Goal: Task Accomplishment & Management: Complete application form

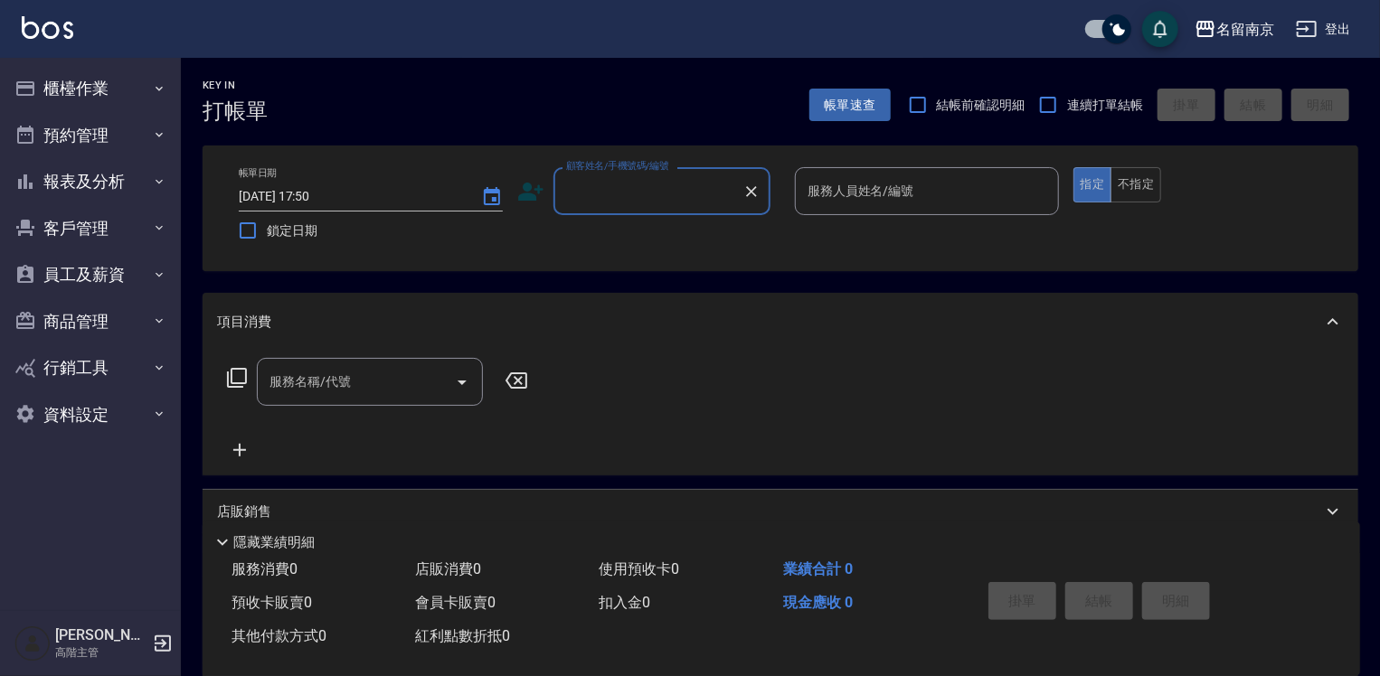
click at [614, 182] on input "顧客姓名/手機號碼/編號" at bounding box center [648, 191] width 174 height 32
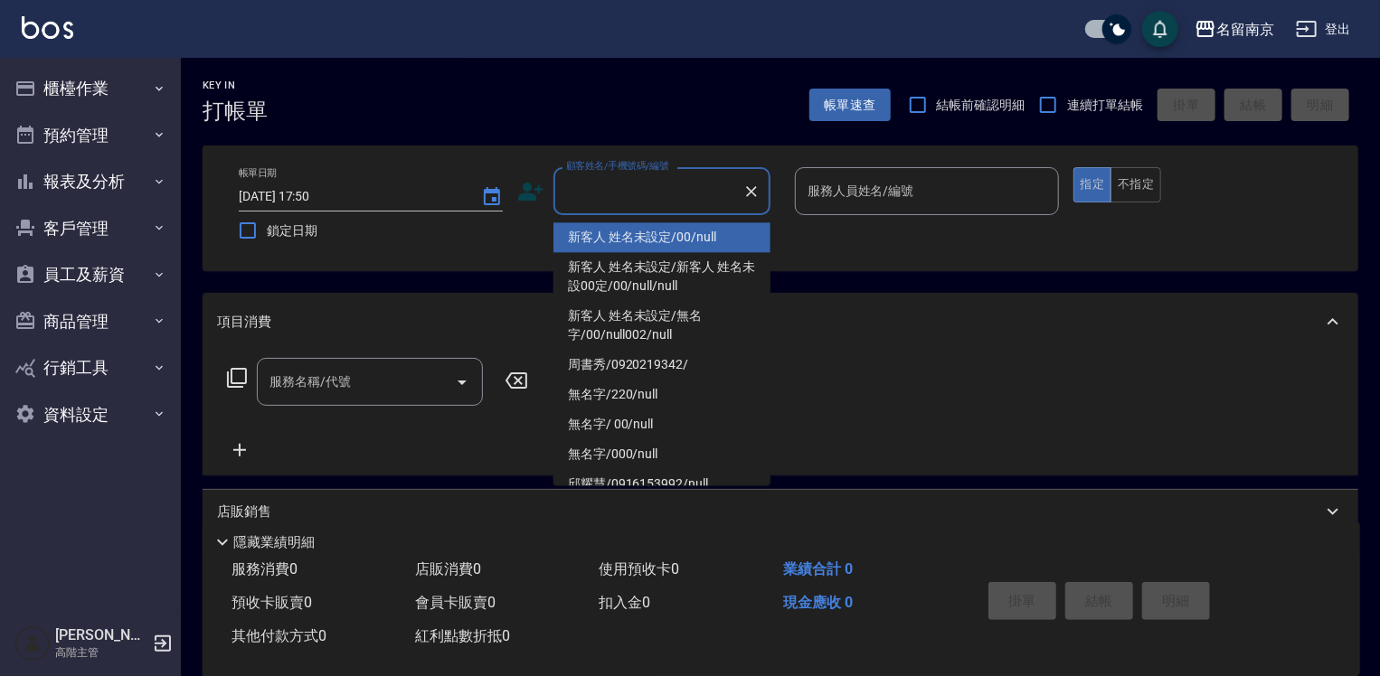
click at [622, 227] on li "新客人 姓名未設定/00/null" at bounding box center [661, 237] width 217 height 30
type input "新客人 姓名未設定/00/null"
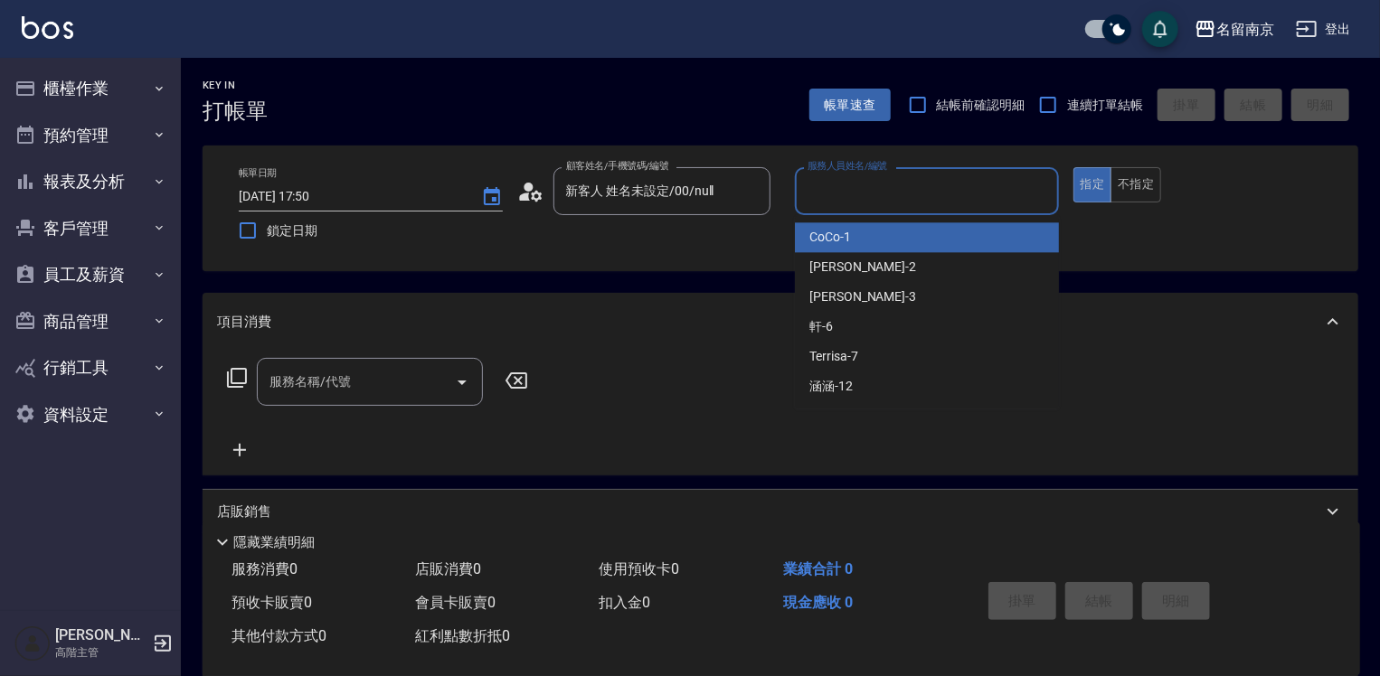
click at [883, 189] on input "服務人員姓名/編號" at bounding box center [927, 191] width 248 height 32
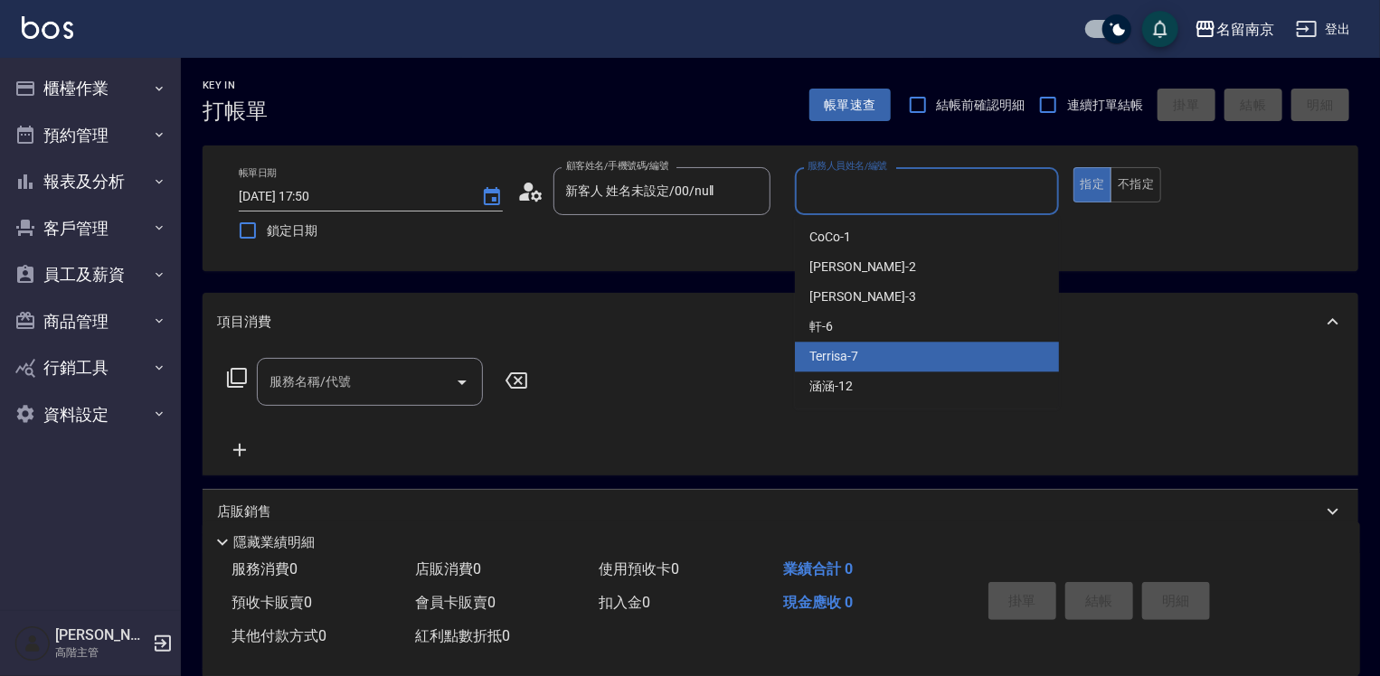
click at [869, 358] on div "Terrisa -7" at bounding box center [927, 357] width 264 height 30
type input "Terrisa-7"
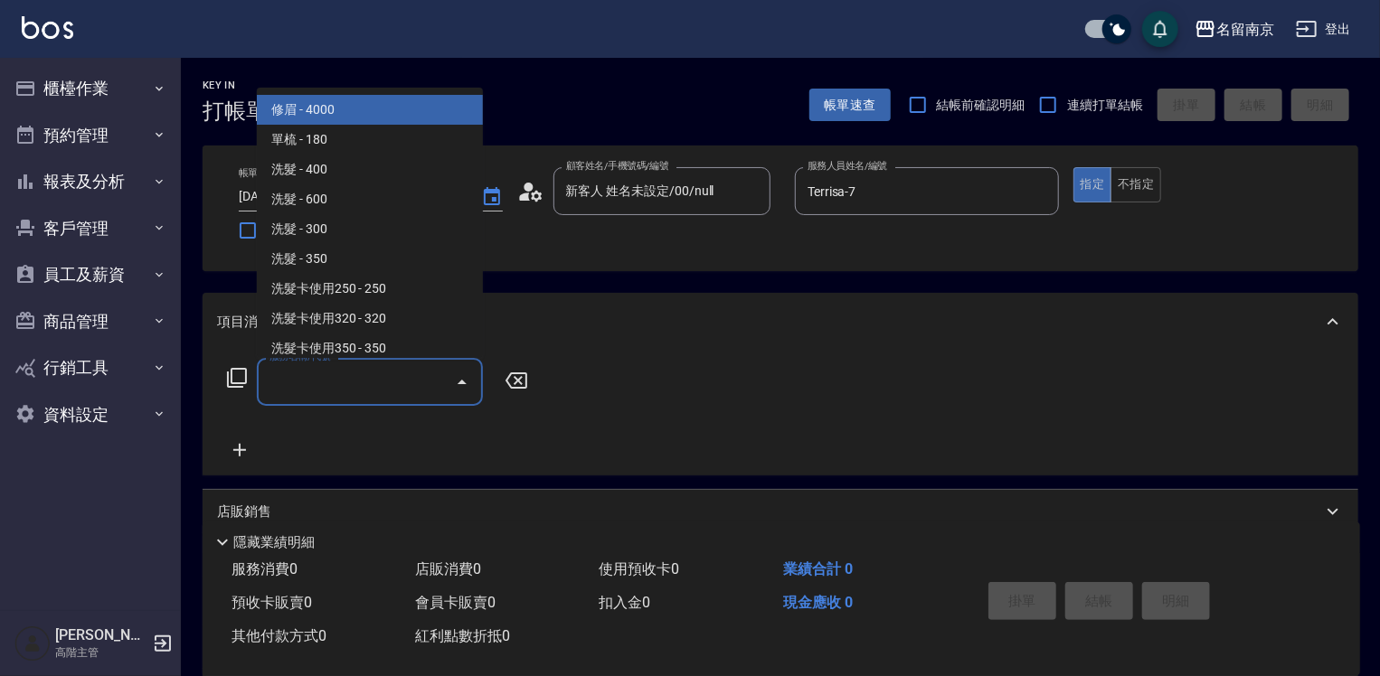
click at [369, 372] on input "服務名稱/代號" at bounding box center [356, 382] width 183 height 32
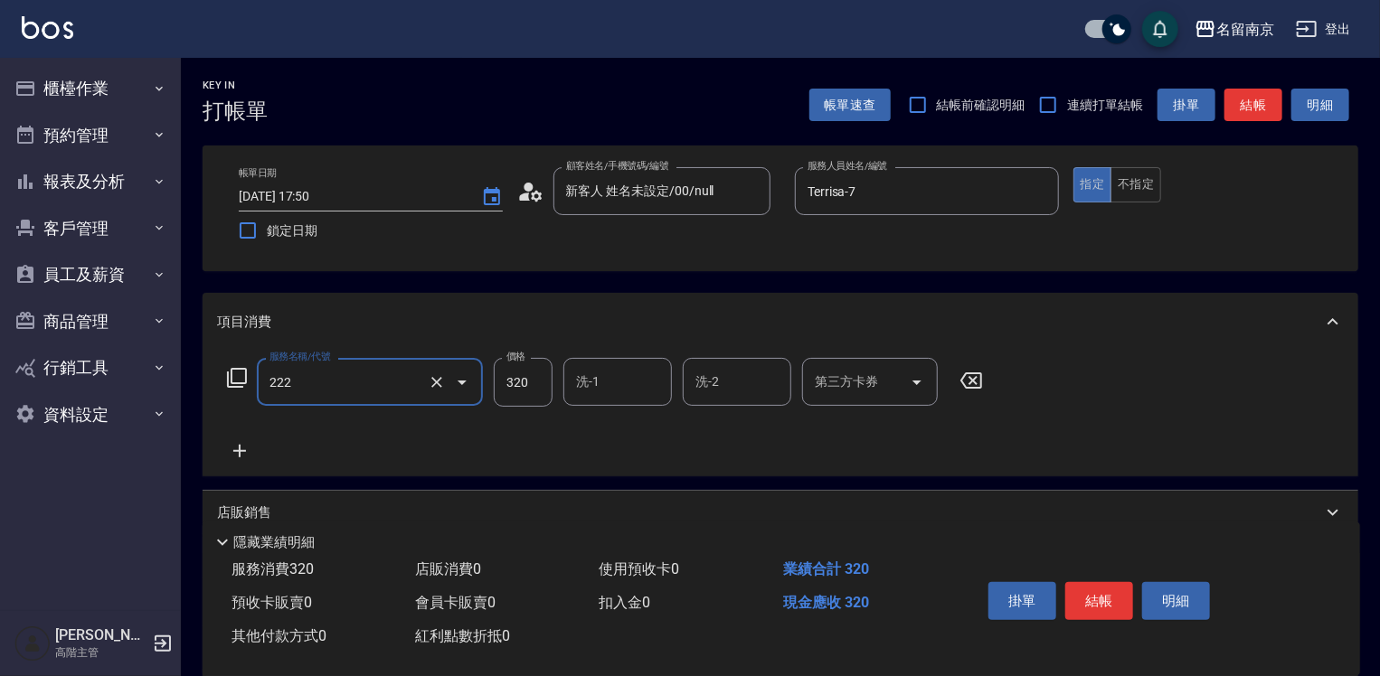
type input "洗髮卡使用320(222)"
type input "Terrisa-7"
click at [913, 381] on icon "Open" at bounding box center [917, 383] width 22 height 22
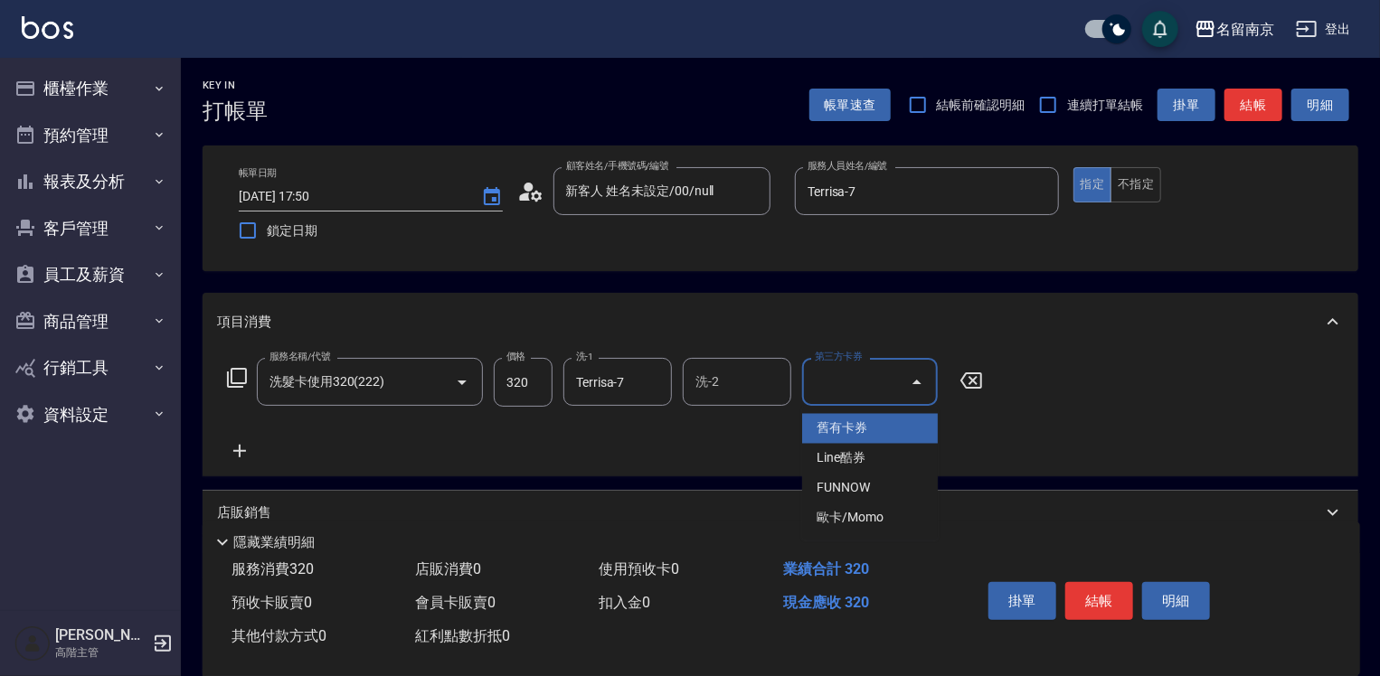
click at [876, 425] on span "舊有卡券" at bounding box center [870, 429] width 136 height 30
type input "舊有卡券"
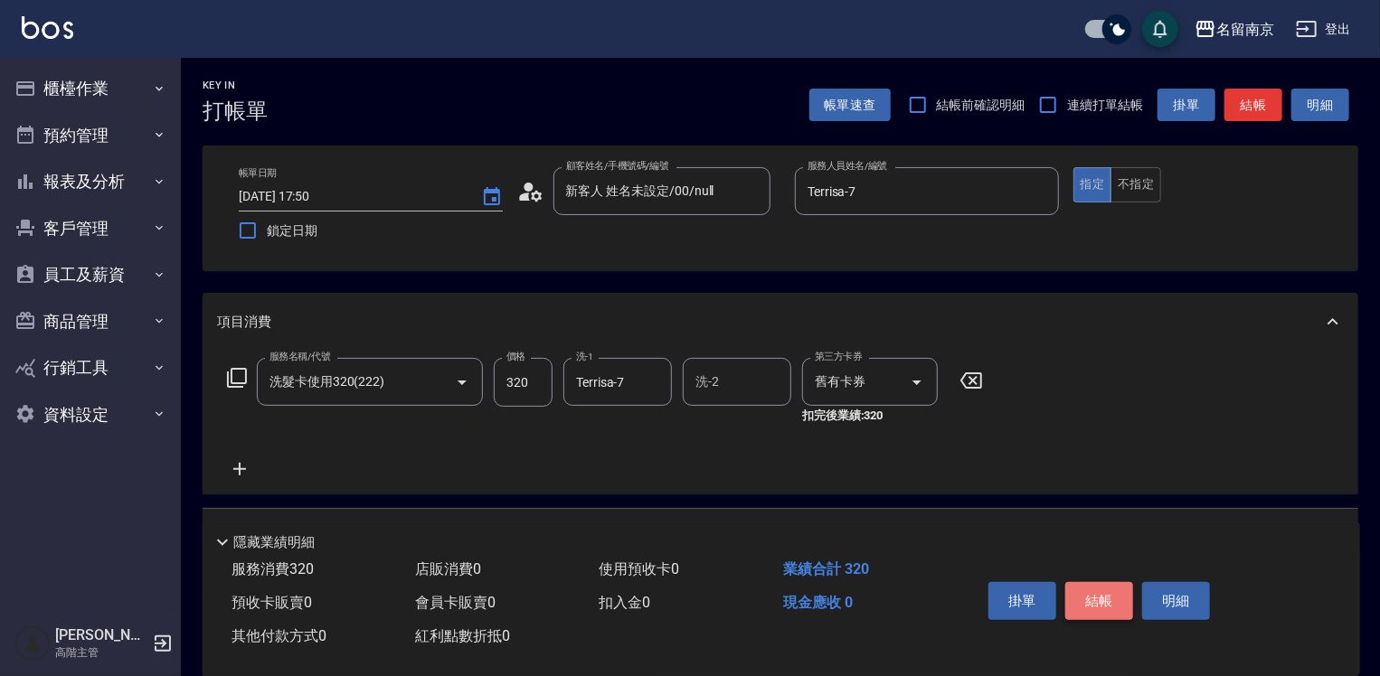
click at [919, 582] on button "結帳" at bounding box center [1099, 601] width 68 height 38
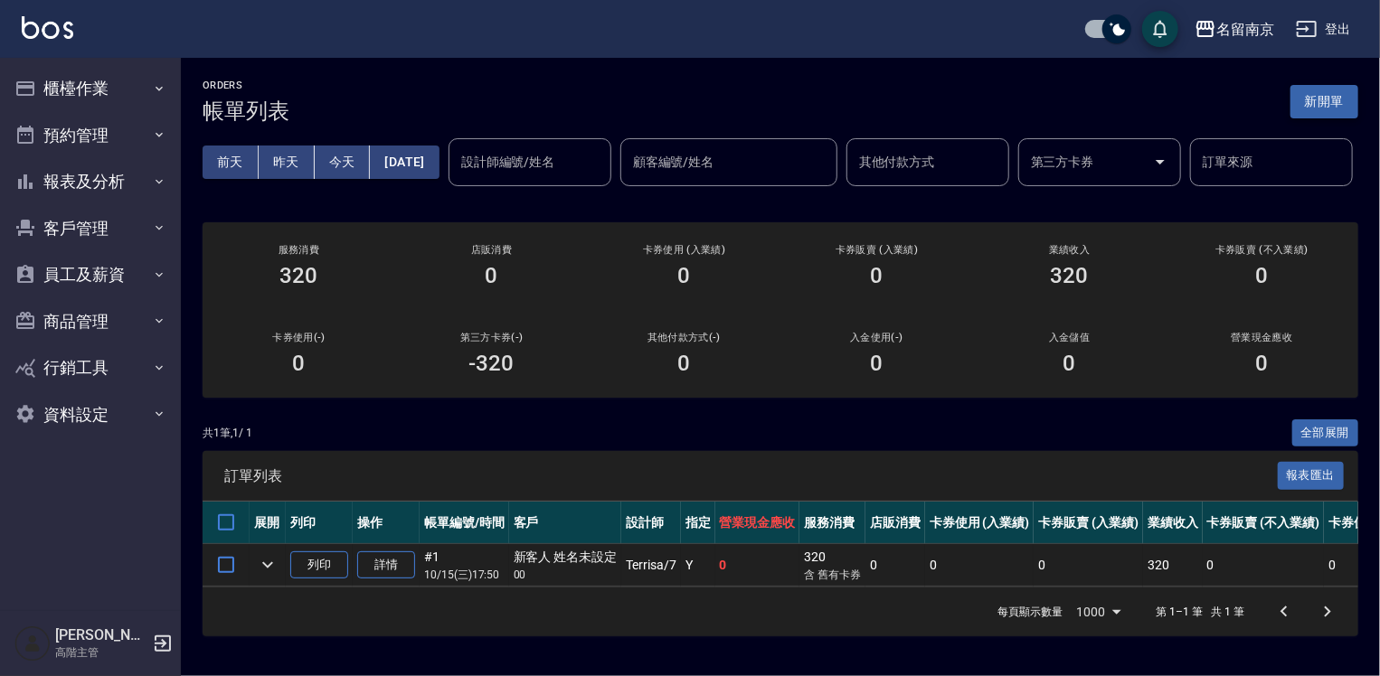
click at [919, 108] on button "新開單" at bounding box center [1324, 101] width 68 height 33
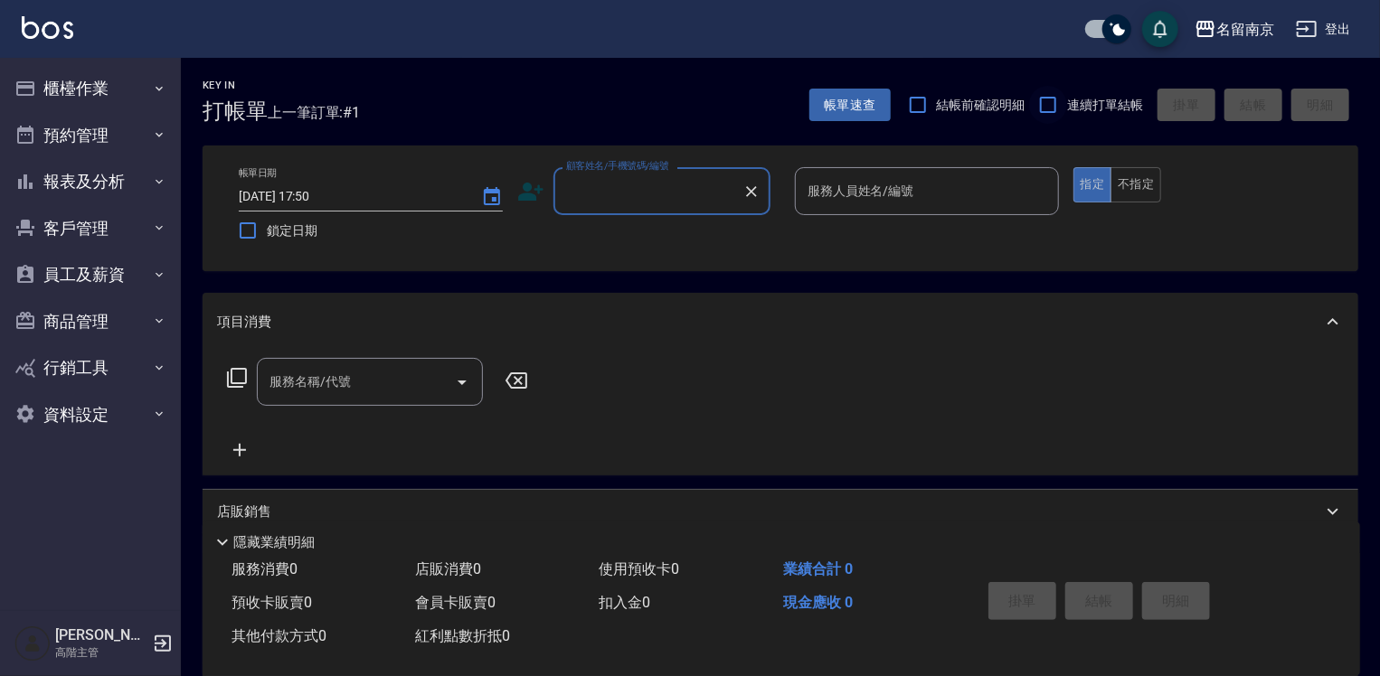
click at [919, 101] on input "連續打單結帳" at bounding box center [1048, 105] width 38 height 38
checkbox input "true"
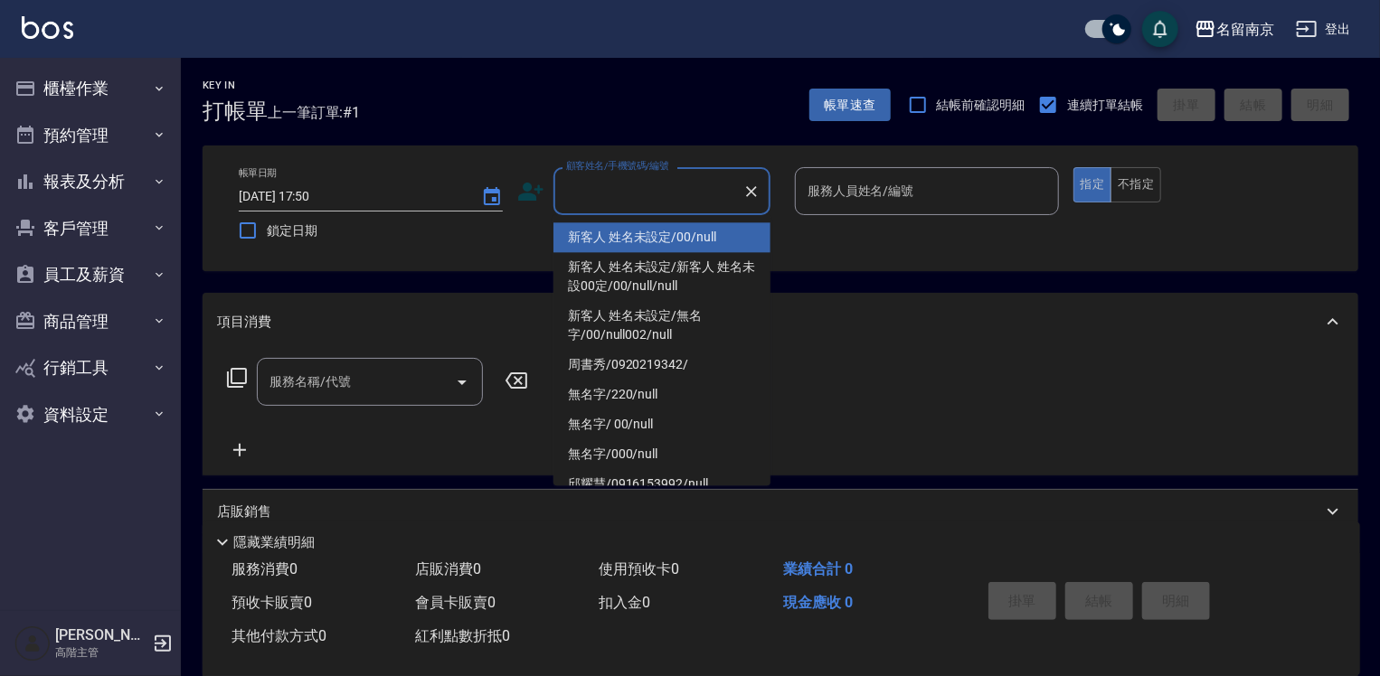
click at [680, 184] on input "顧客姓名/手機號碼/編號" at bounding box center [648, 191] width 174 height 32
click at [688, 242] on li "新客人 姓名未設定/00/null" at bounding box center [661, 237] width 217 height 30
type input "新客人 姓名未設定/00/null"
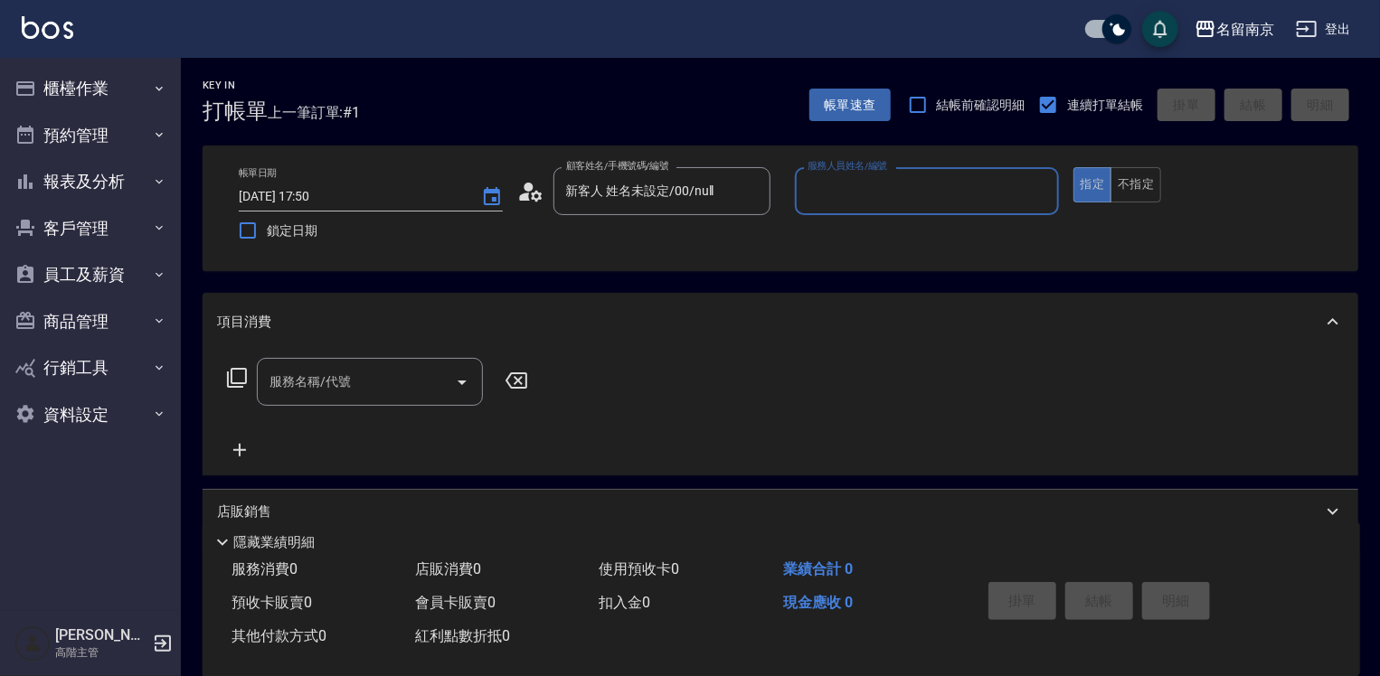
click at [824, 179] on input "服務人員姓名/編號" at bounding box center [927, 191] width 248 height 32
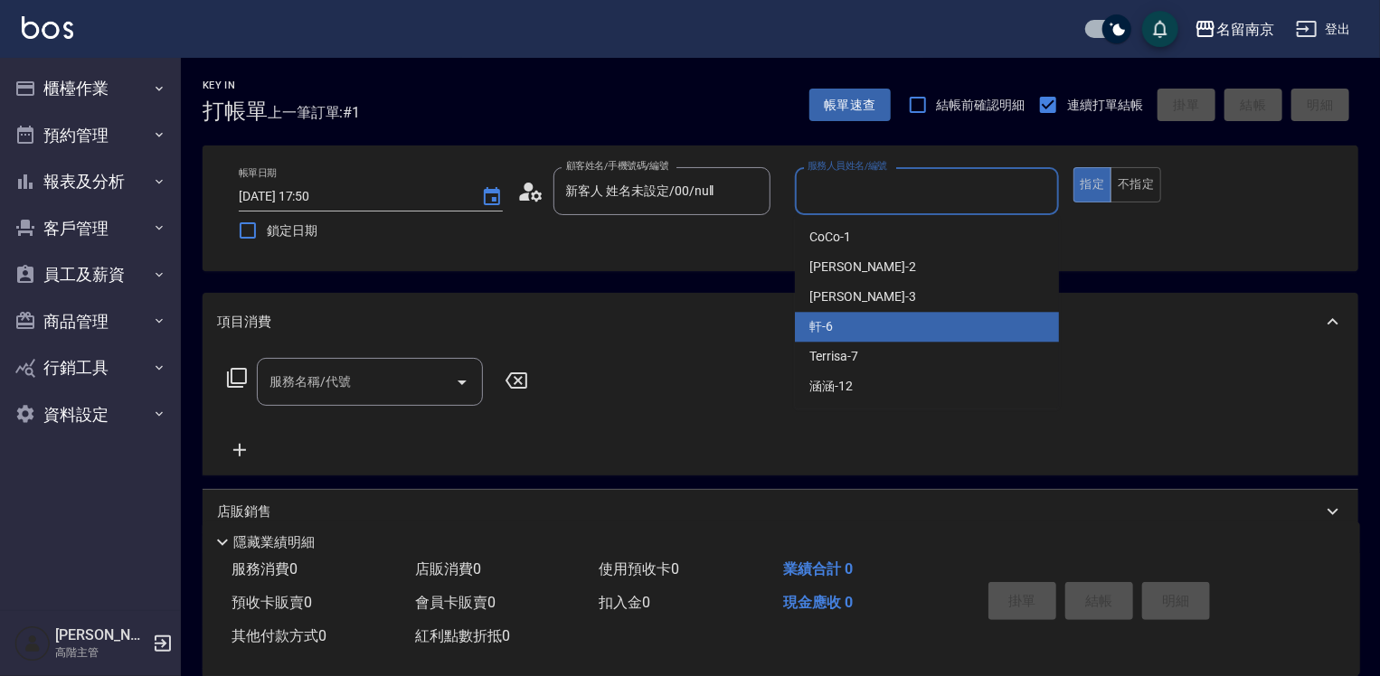
click at [848, 317] on div "軒 -6" at bounding box center [927, 327] width 264 height 30
type input "軒-6"
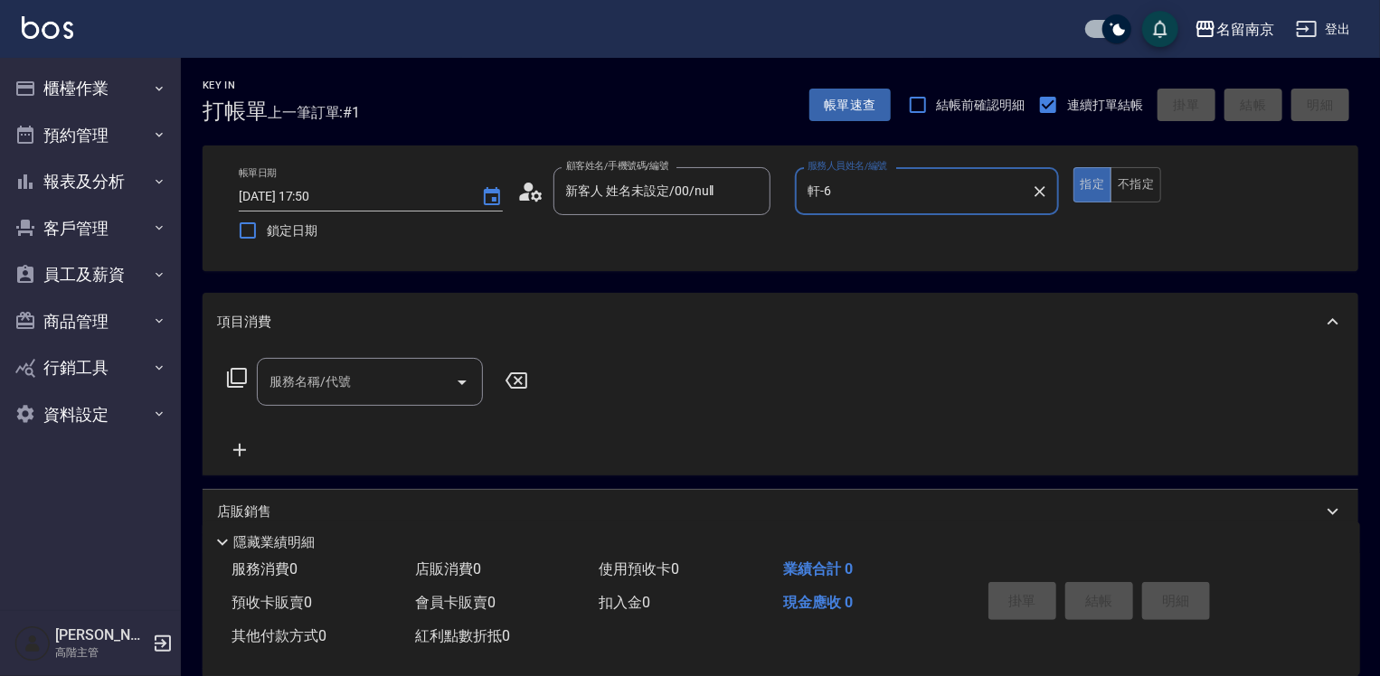
click at [423, 382] on input "服務名稱/代號" at bounding box center [356, 382] width 183 height 32
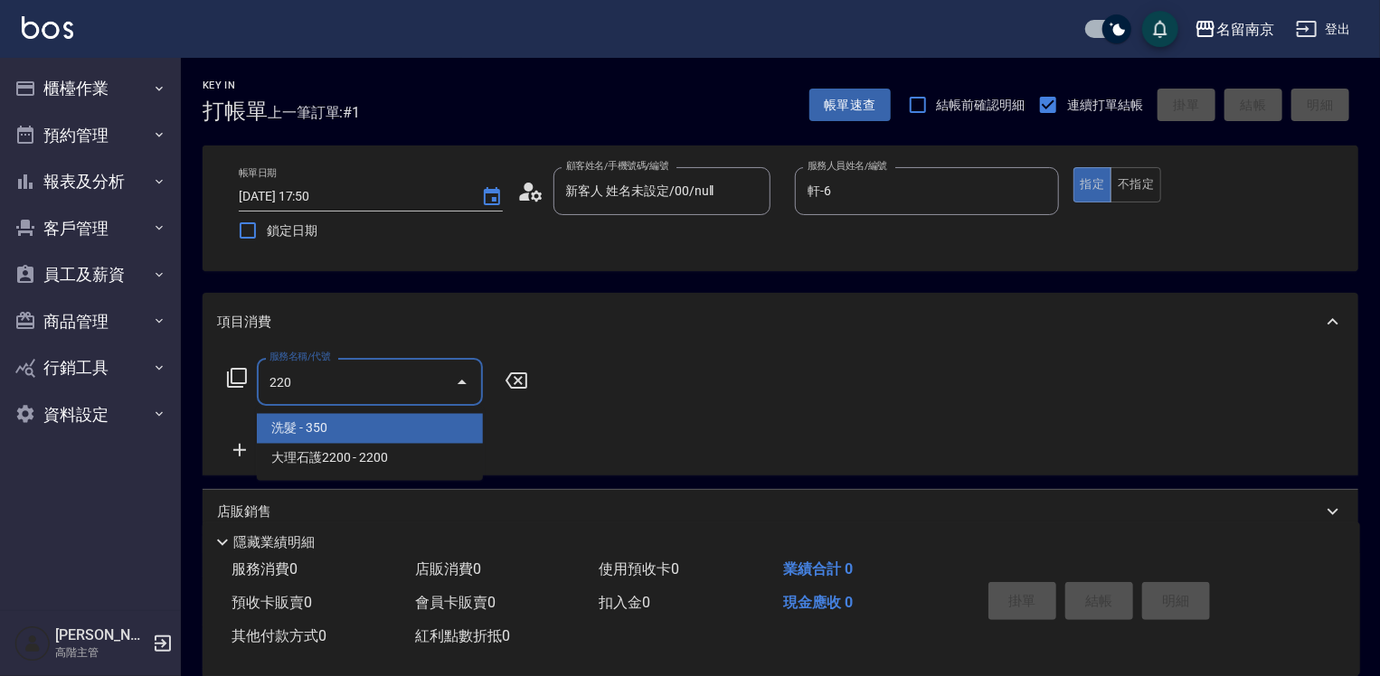
type input "洗髮(220)"
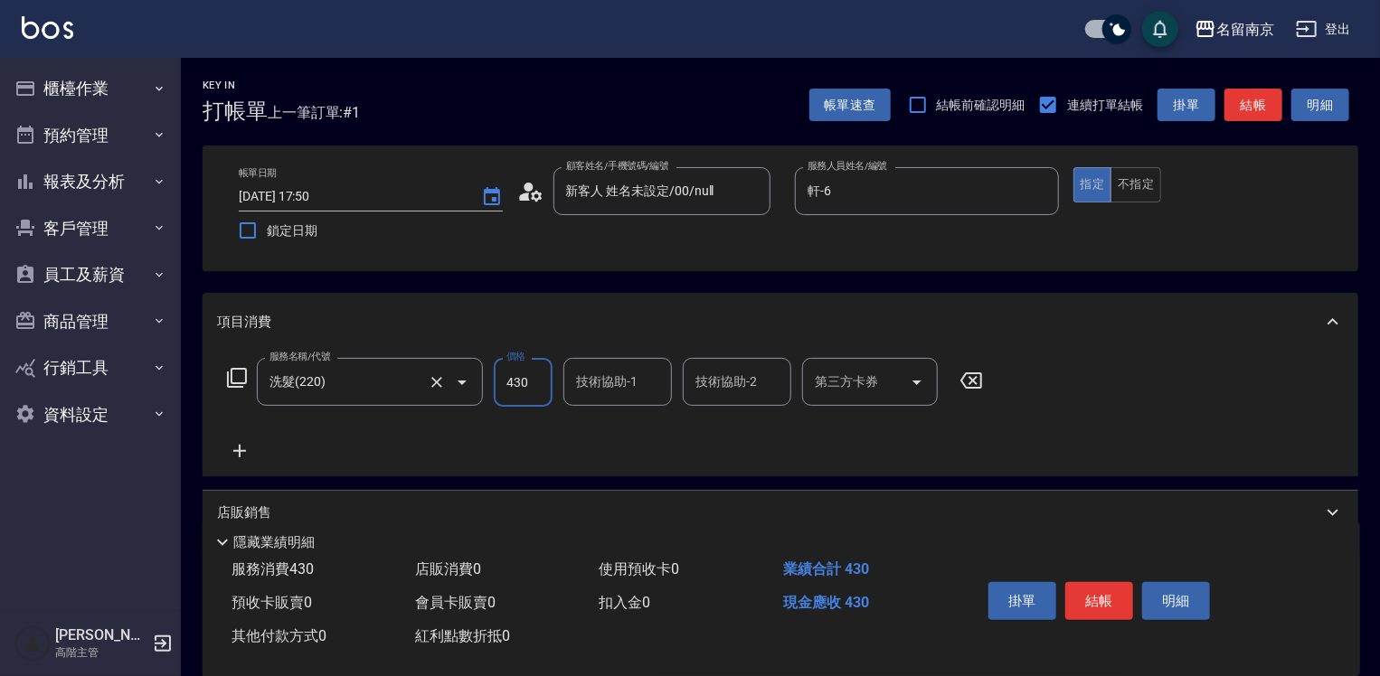
type input "430"
type input "軒-6"
click at [919, 584] on button "結帳" at bounding box center [1099, 601] width 68 height 38
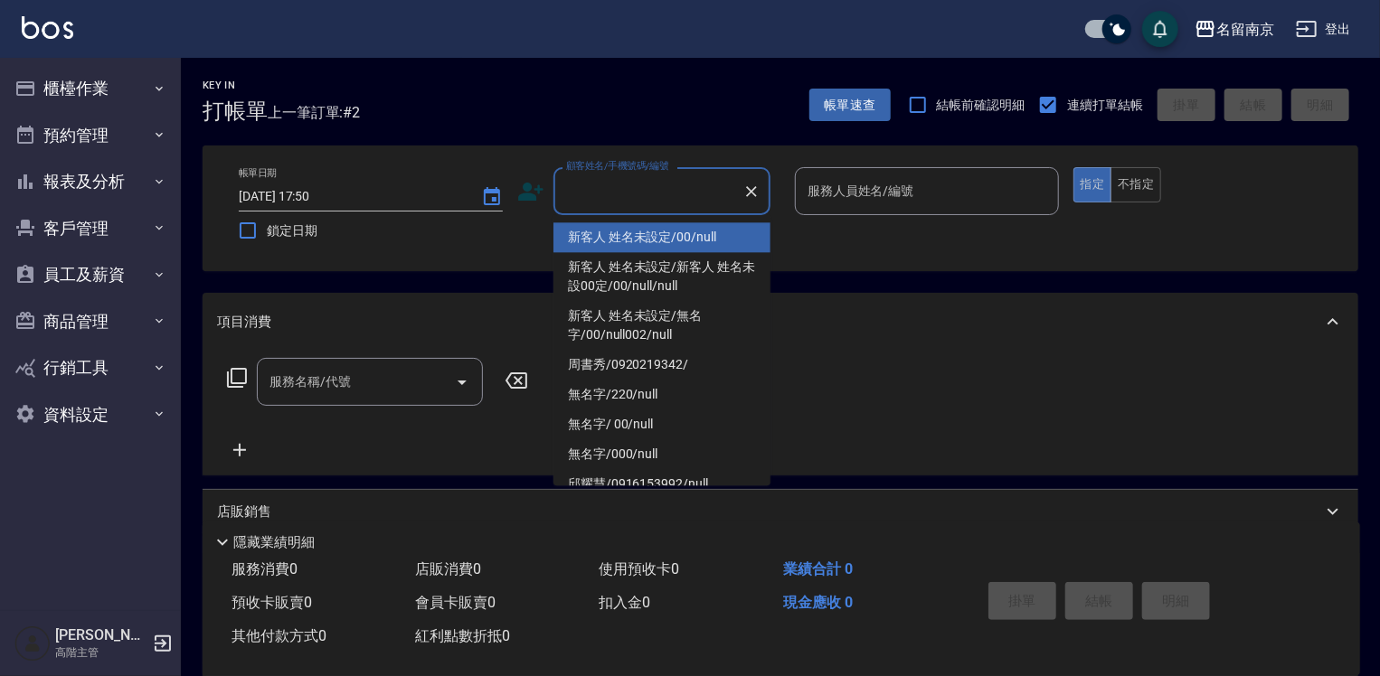
click at [640, 190] on input "顧客姓名/手機號碼/編號" at bounding box center [648, 191] width 174 height 32
click at [647, 228] on li "新客人 姓名未設定/00/null" at bounding box center [661, 237] width 217 height 30
type input "新客人 姓名未設定/00/null"
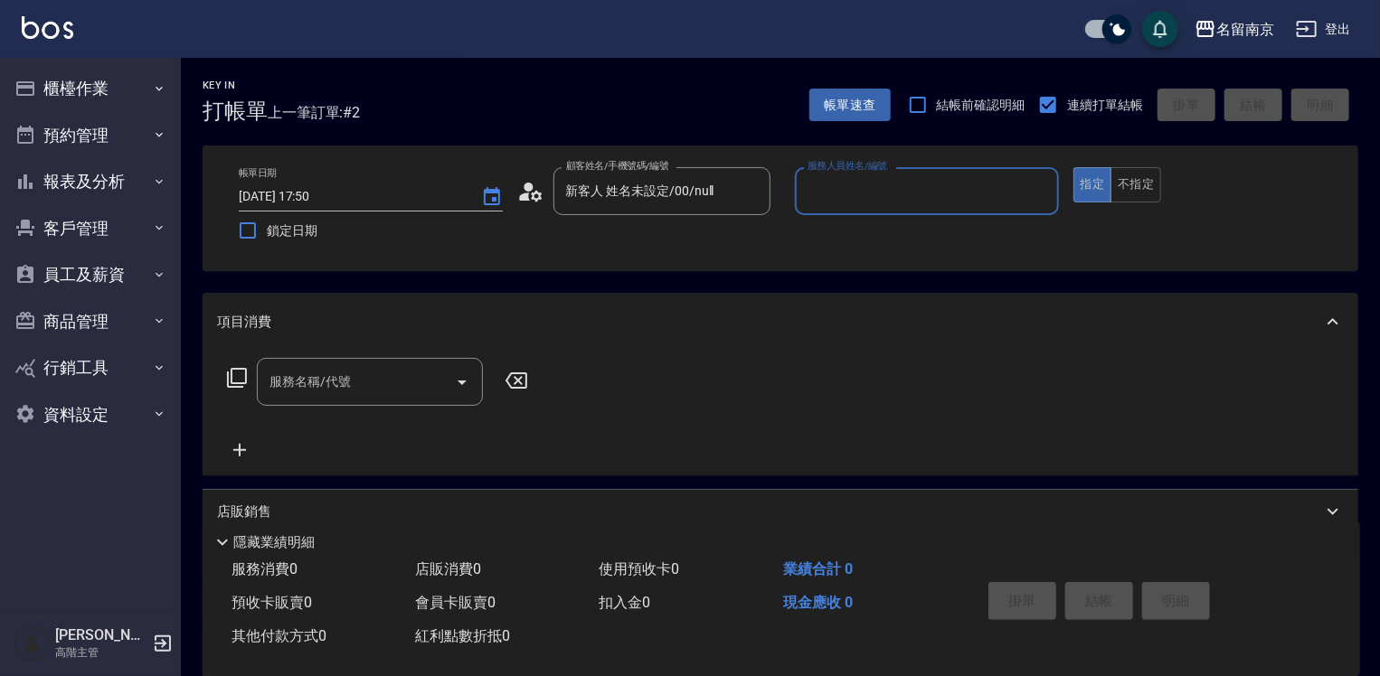
click at [839, 184] on input "服務人員姓名/編號" at bounding box center [927, 191] width 248 height 32
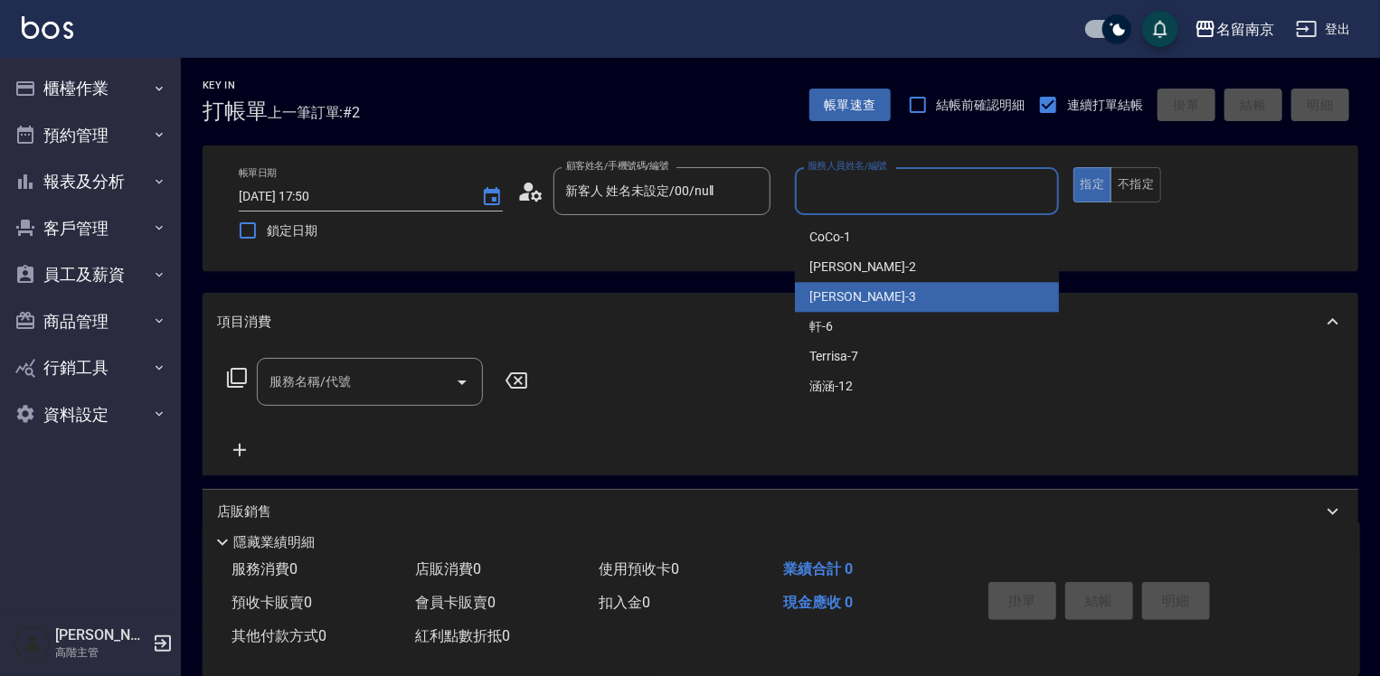
click at [862, 297] on div "[PERSON_NAME] -3" at bounding box center [927, 297] width 264 height 30
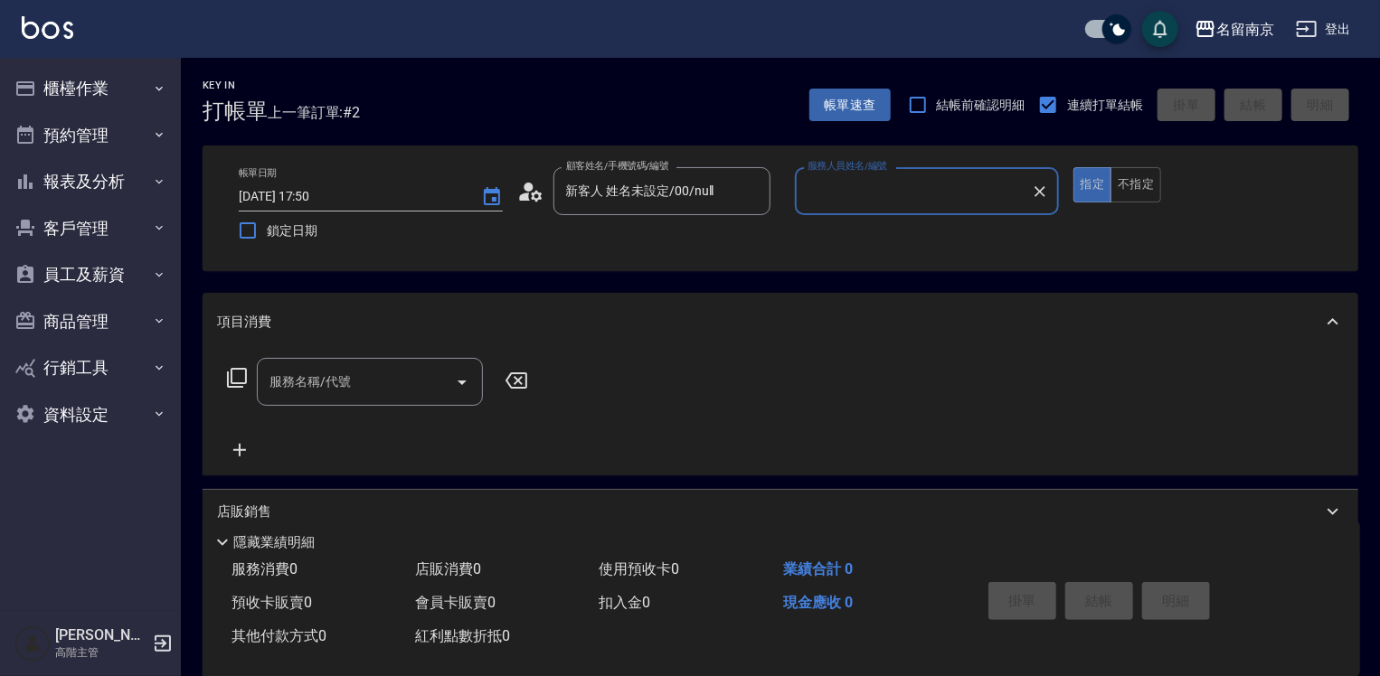
type input "[PERSON_NAME]-3"
click at [386, 377] on input "服務名稱/代號" at bounding box center [356, 382] width 183 height 32
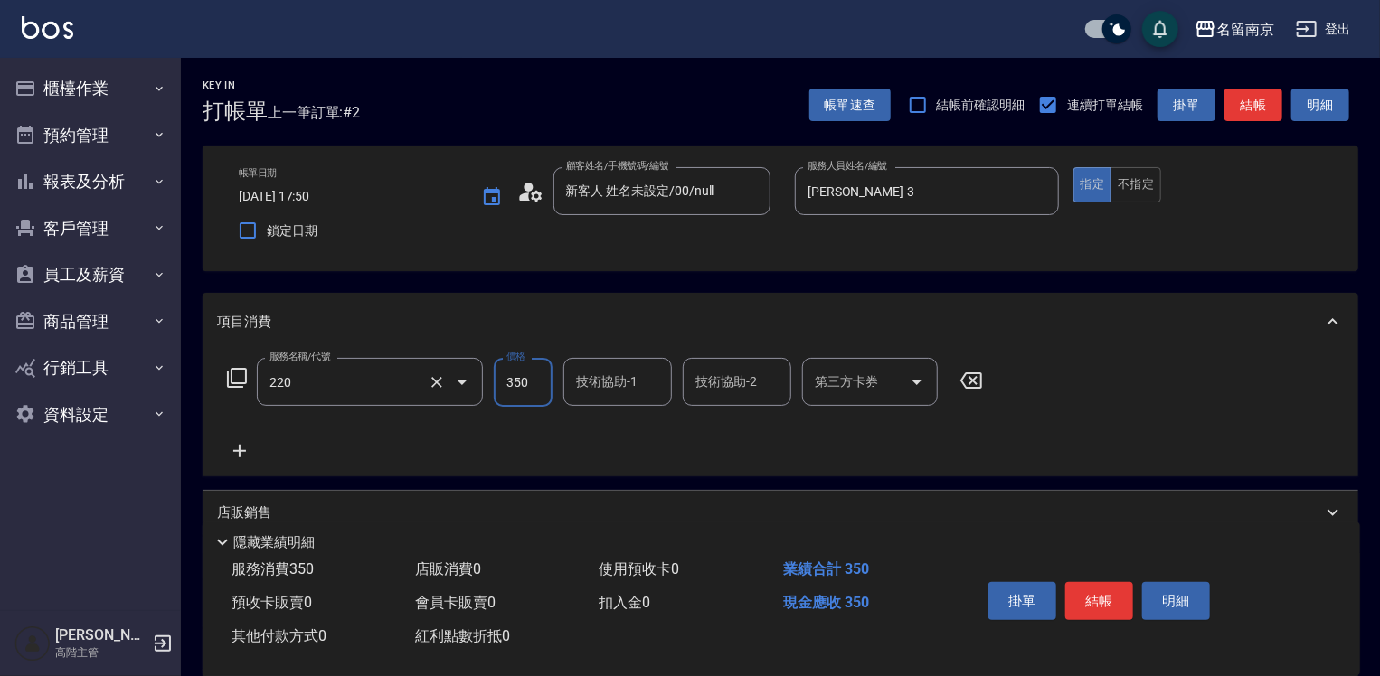
type input "洗髮(220)"
type input "300"
type input "[PERSON_NAME]-3"
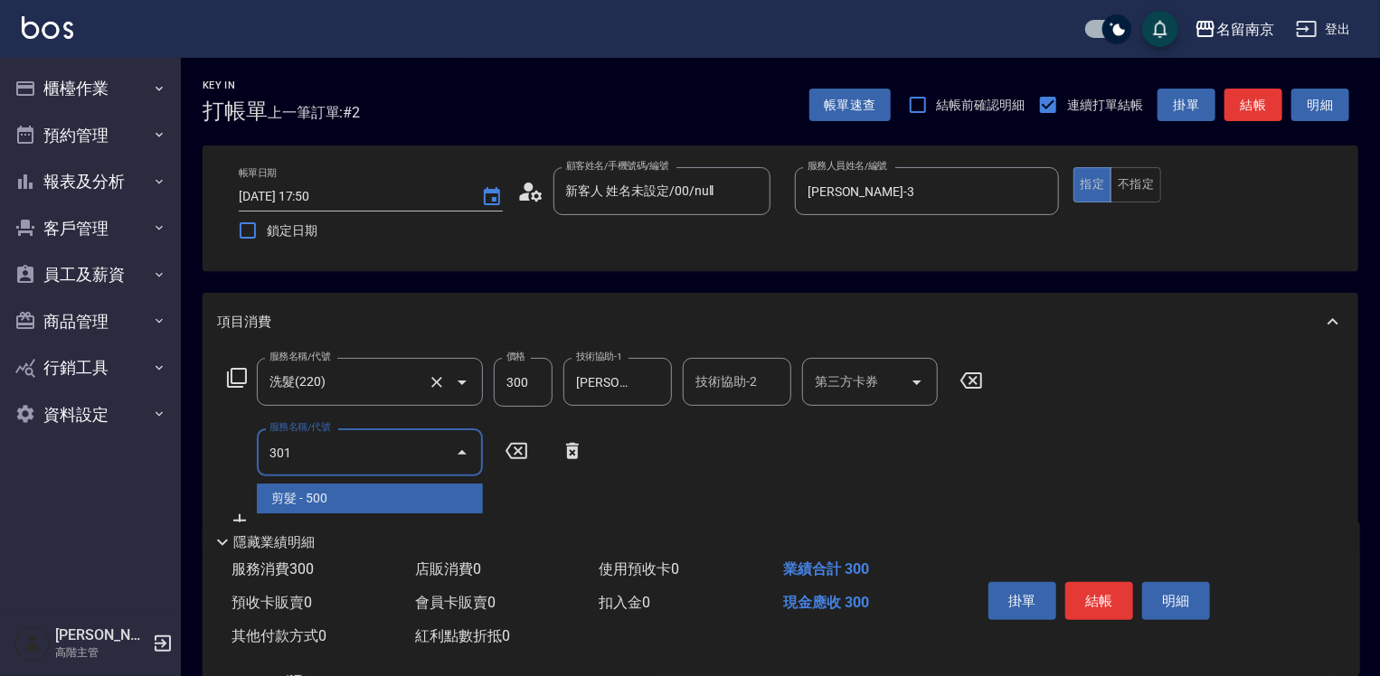
type input "剪髮(301)"
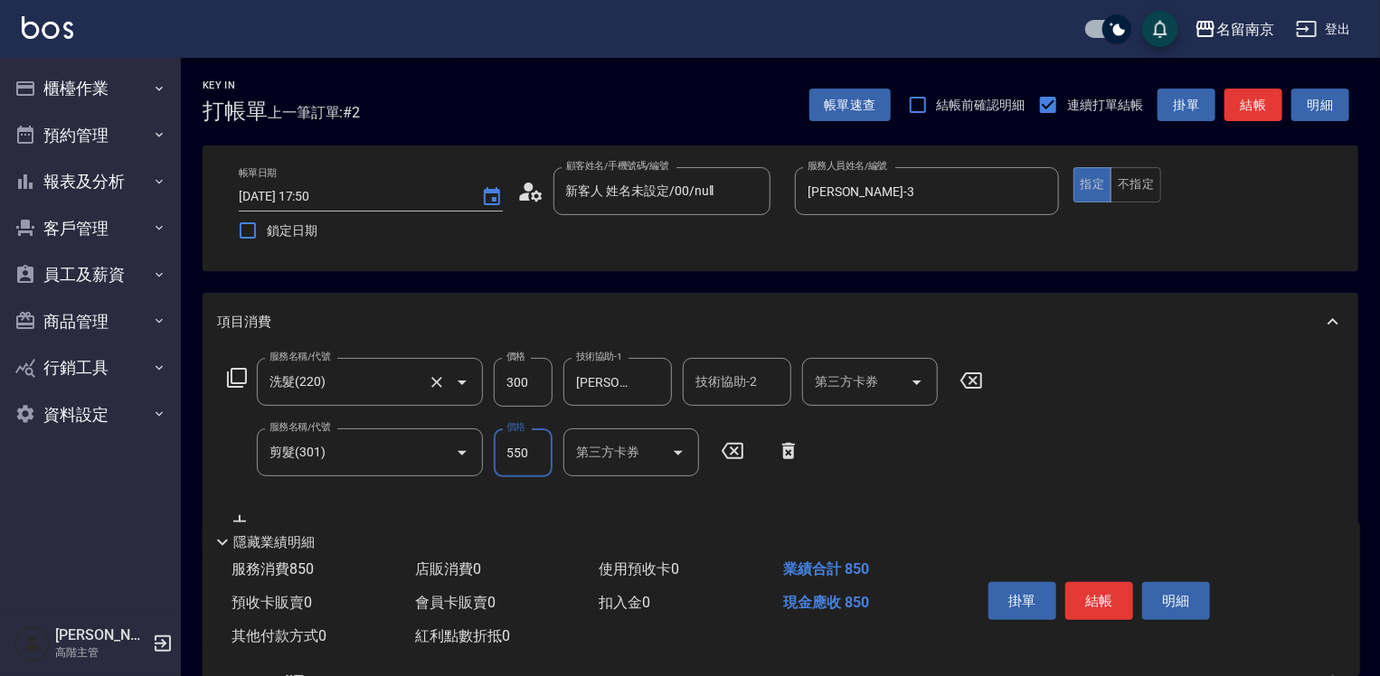
type input "550"
click at [919, 584] on button "結帳" at bounding box center [1099, 601] width 68 height 38
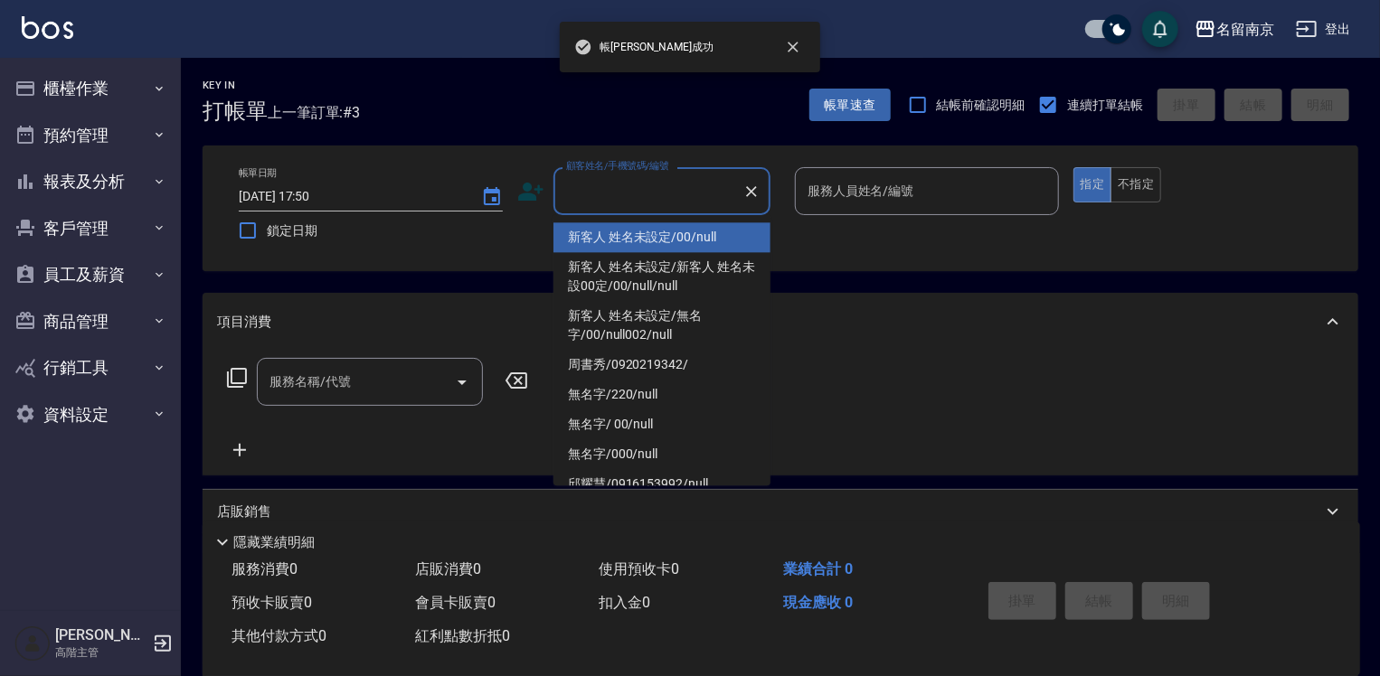
click at [636, 185] on input "顧客姓名/手機號碼/編號" at bounding box center [648, 191] width 174 height 32
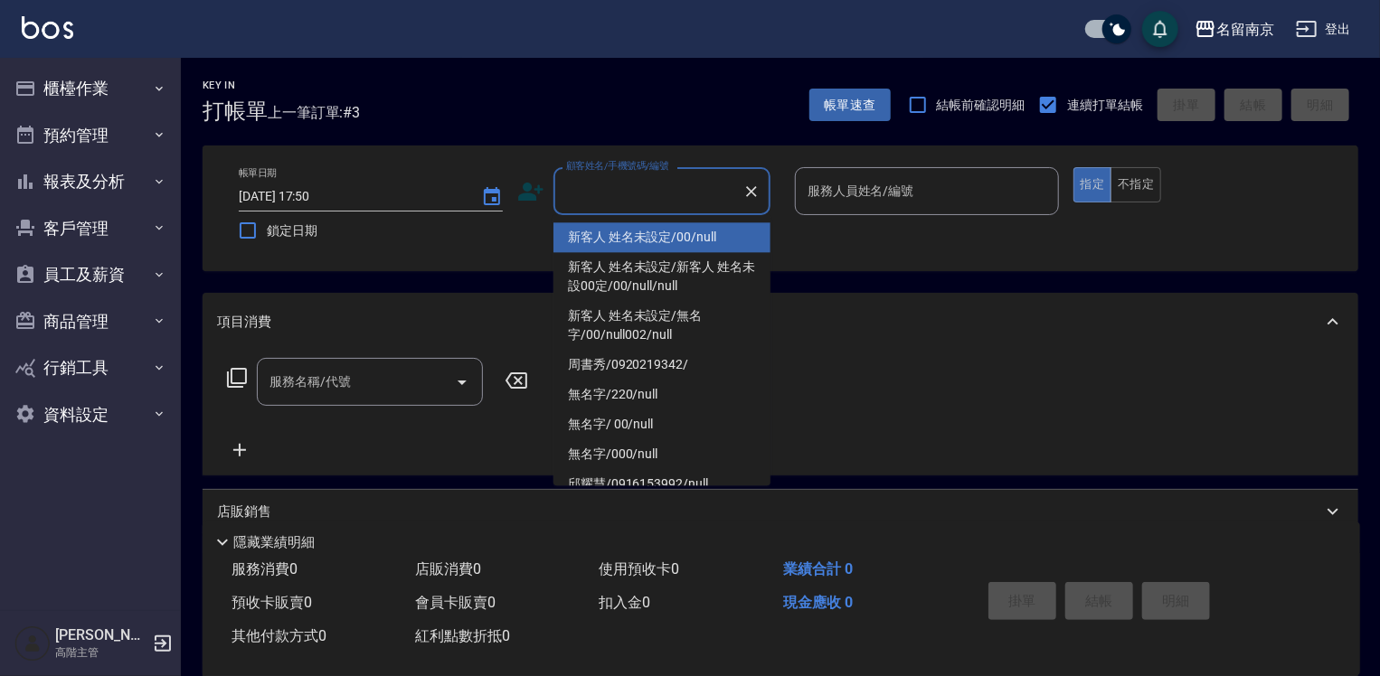
click at [633, 235] on li "新客人 姓名未設定/00/null" at bounding box center [661, 237] width 217 height 30
type input "新客人 姓名未設定/00/null"
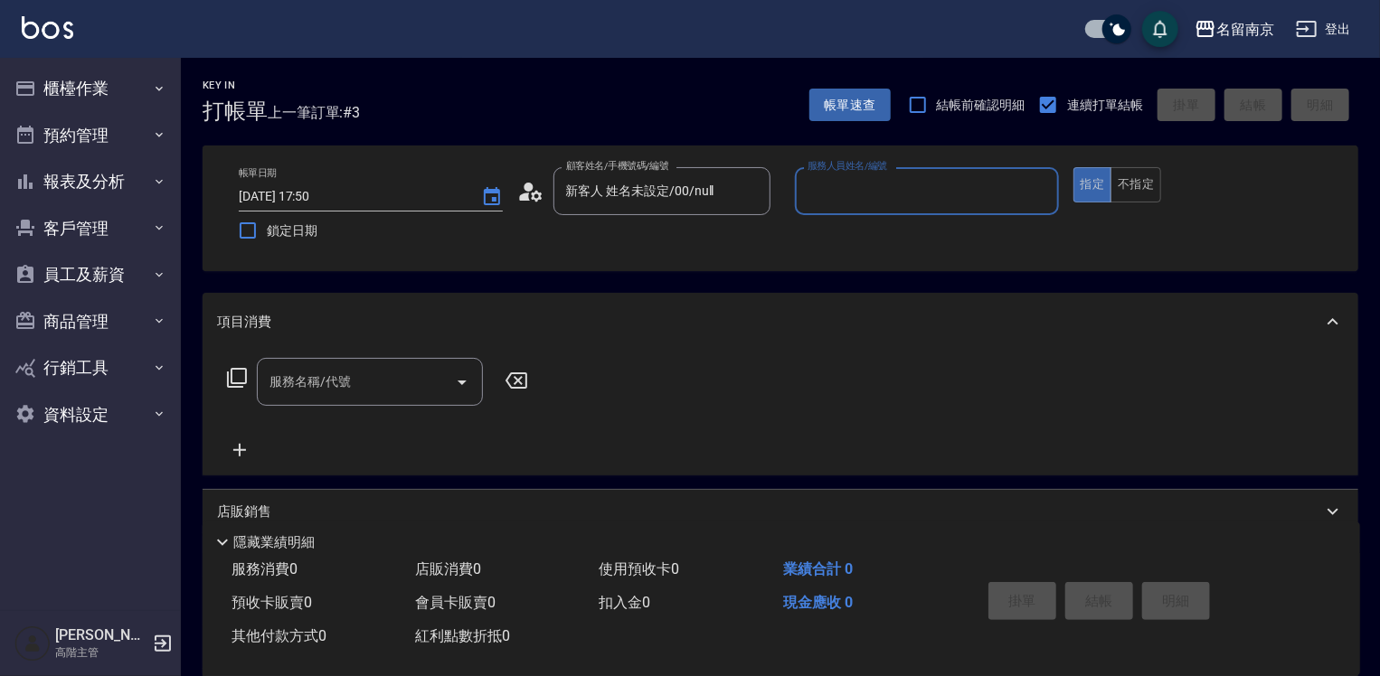
click at [856, 196] on input "服務人員姓名/編號" at bounding box center [927, 191] width 248 height 32
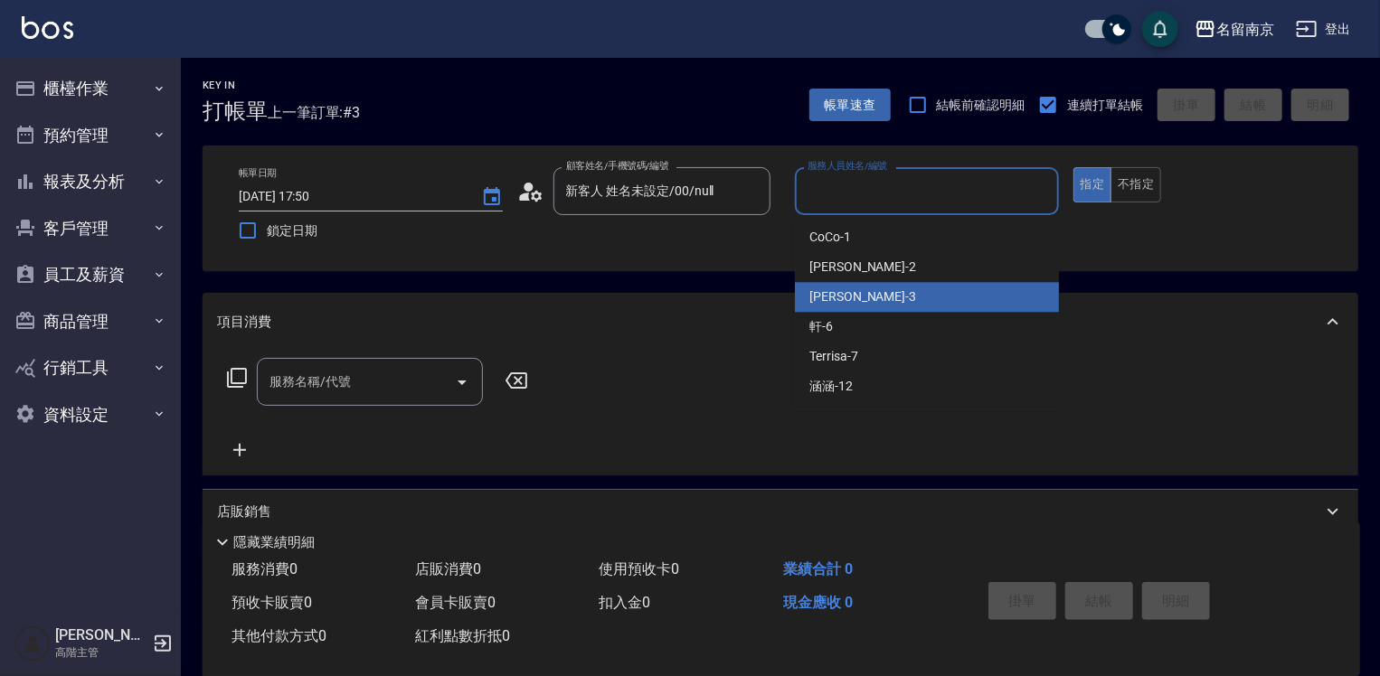
click at [866, 297] on div "[PERSON_NAME] -3" at bounding box center [927, 297] width 264 height 30
type input "[PERSON_NAME]-3"
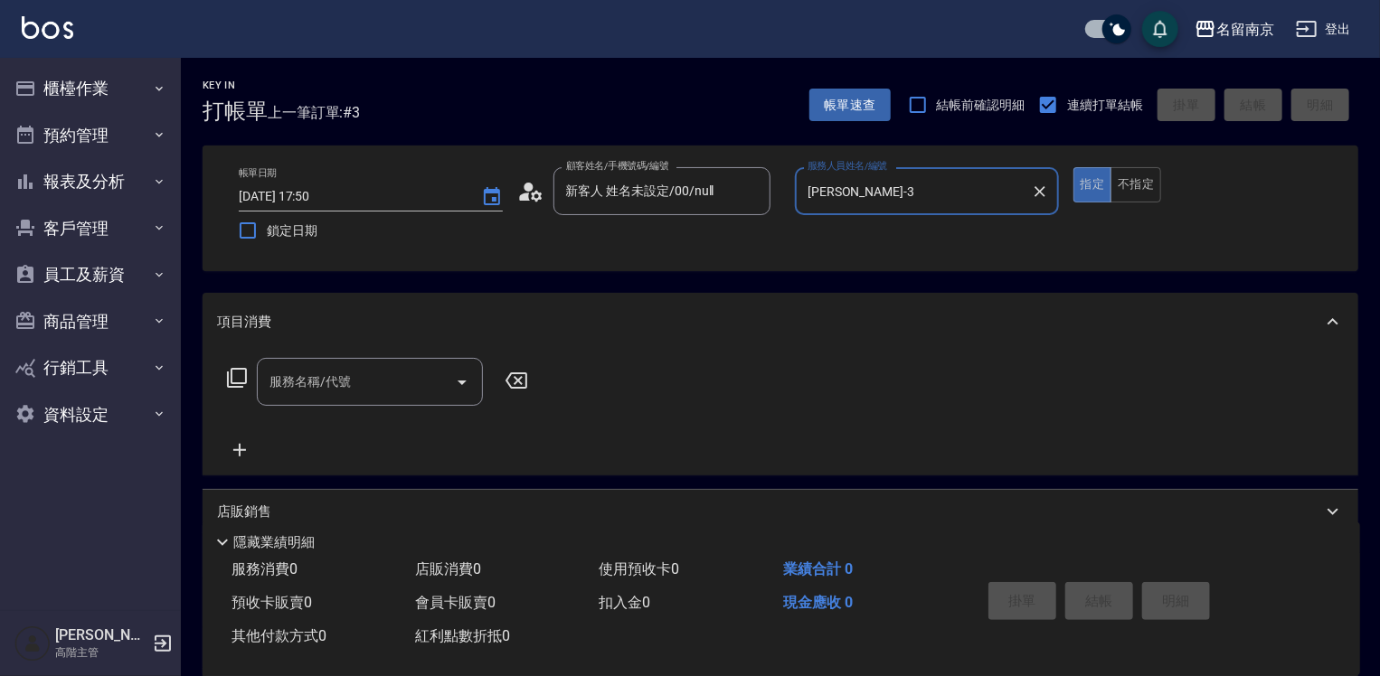
click at [372, 389] on input "服務名稱/代號" at bounding box center [356, 382] width 183 height 32
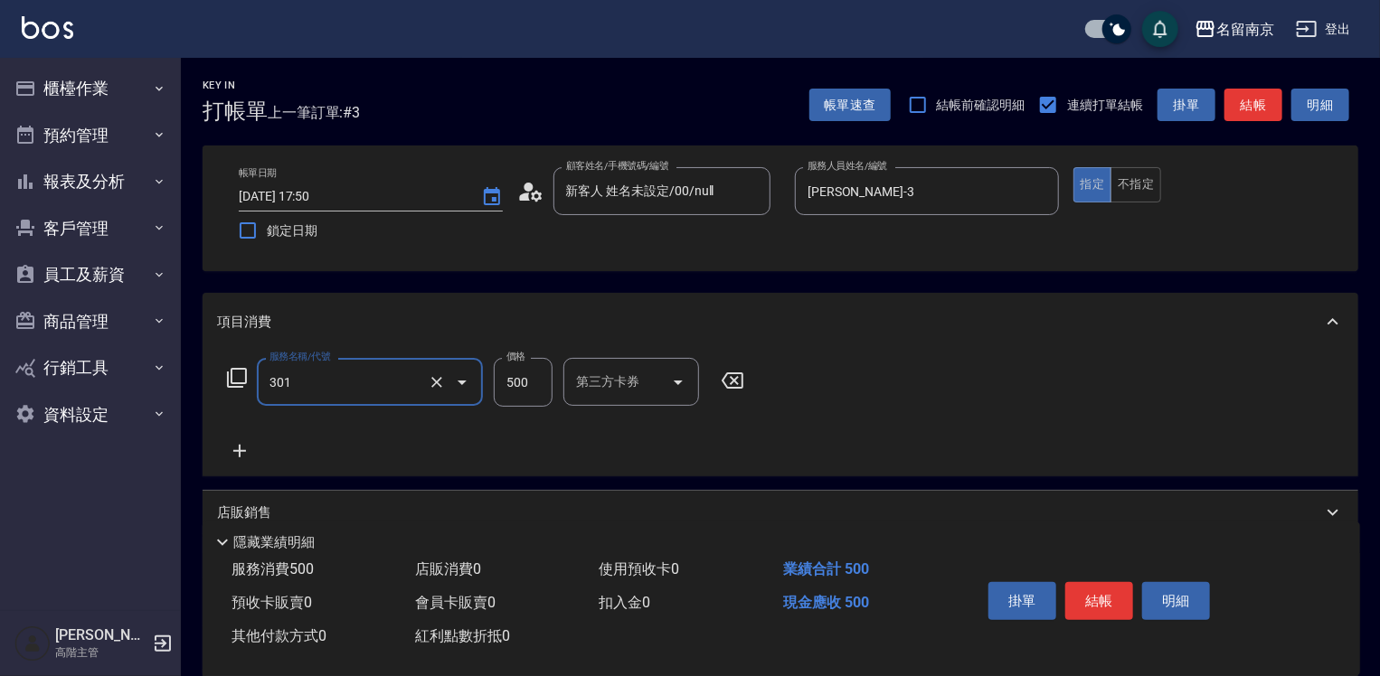
type input "剪髮(301)"
type input "550"
click at [919, 584] on button "結帳" at bounding box center [1099, 601] width 68 height 38
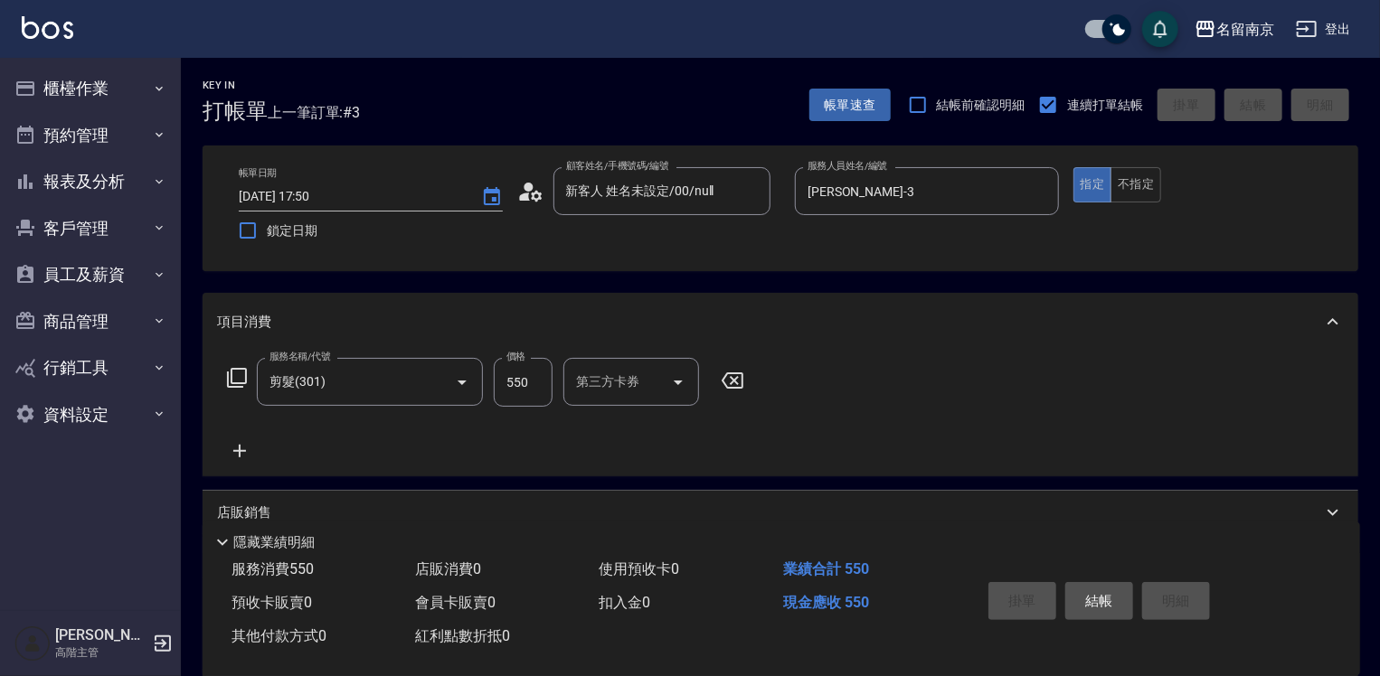
type input "[DATE] 17:51"
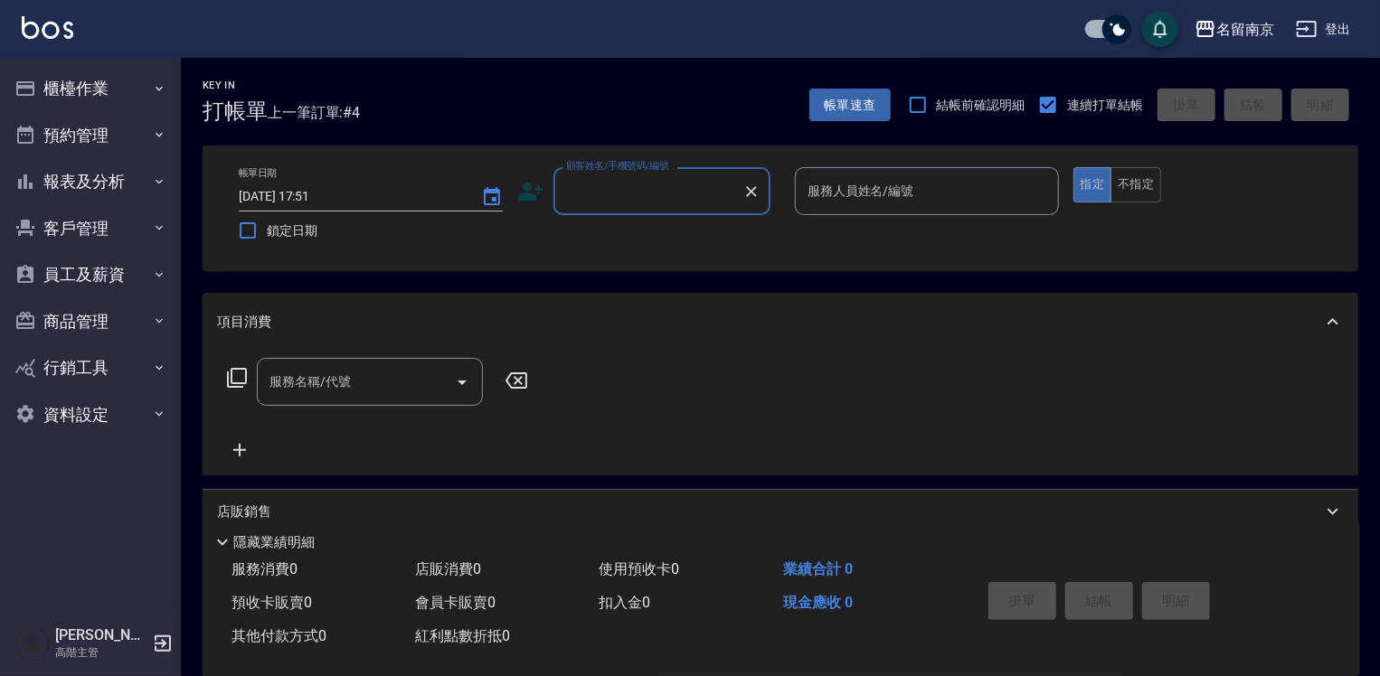
click at [601, 197] on input "顧客姓名/手機號碼/編號" at bounding box center [648, 191] width 174 height 32
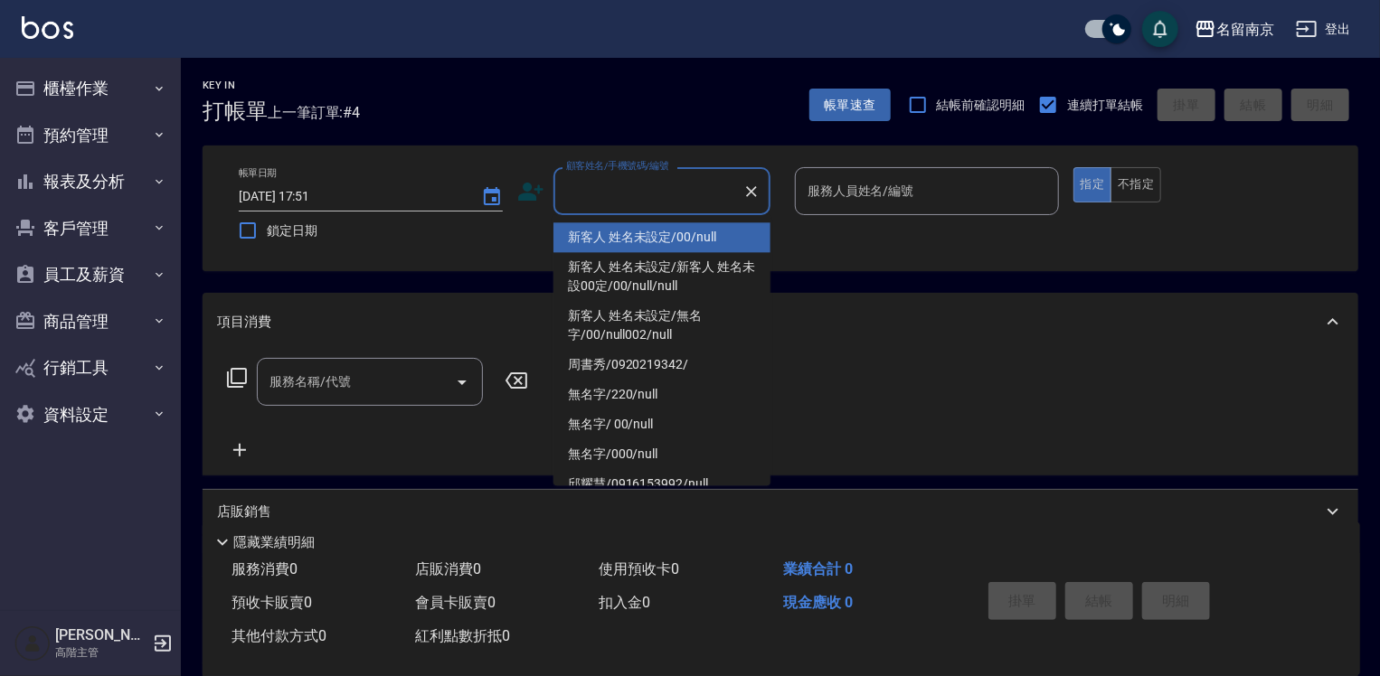
drag, startPoint x: 626, startPoint y: 236, endPoint x: 893, endPoint y: 194, distance: 269.9
click at [629, 235] on li "新客人 姓名未設定/00/null" at bounding box center [661, 237] width 217 height 30
type input "新客人 姓名未設定/00/null"
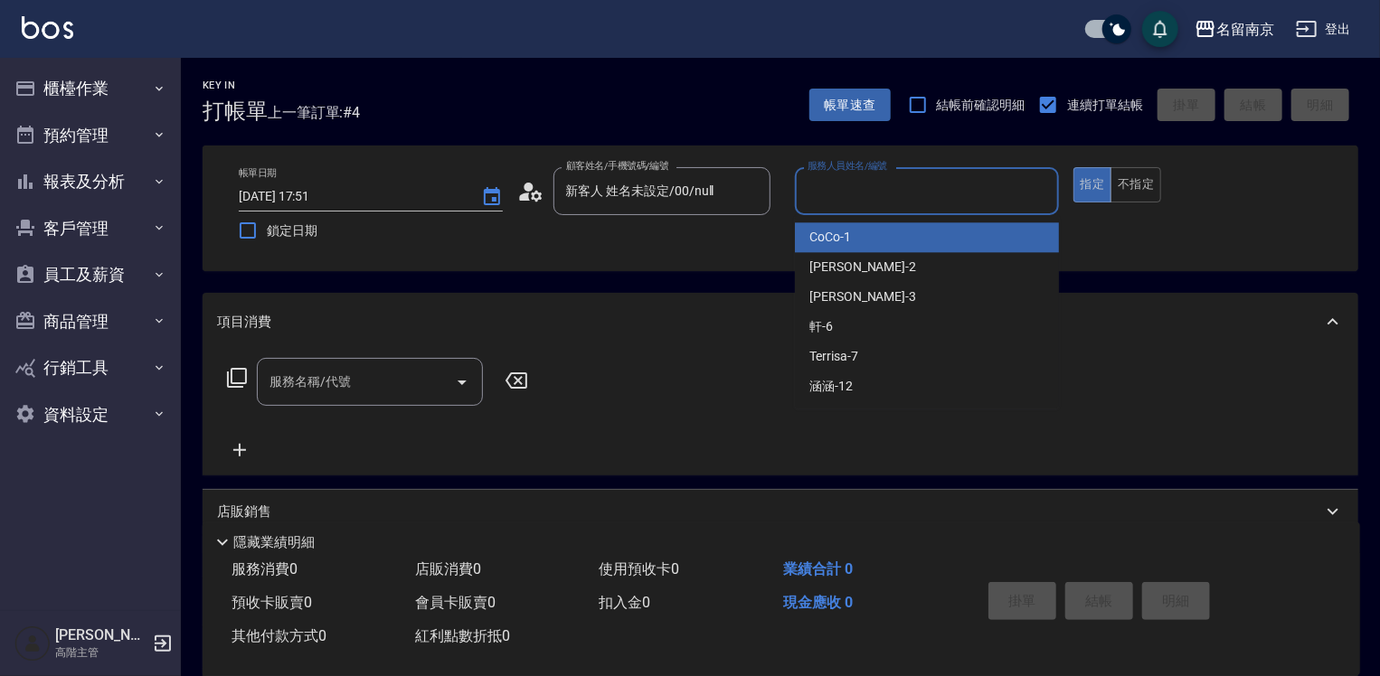
click at [893, 193] on input "服務人員姓名/編號" at bounding box center [927, 191] width 248 height 32
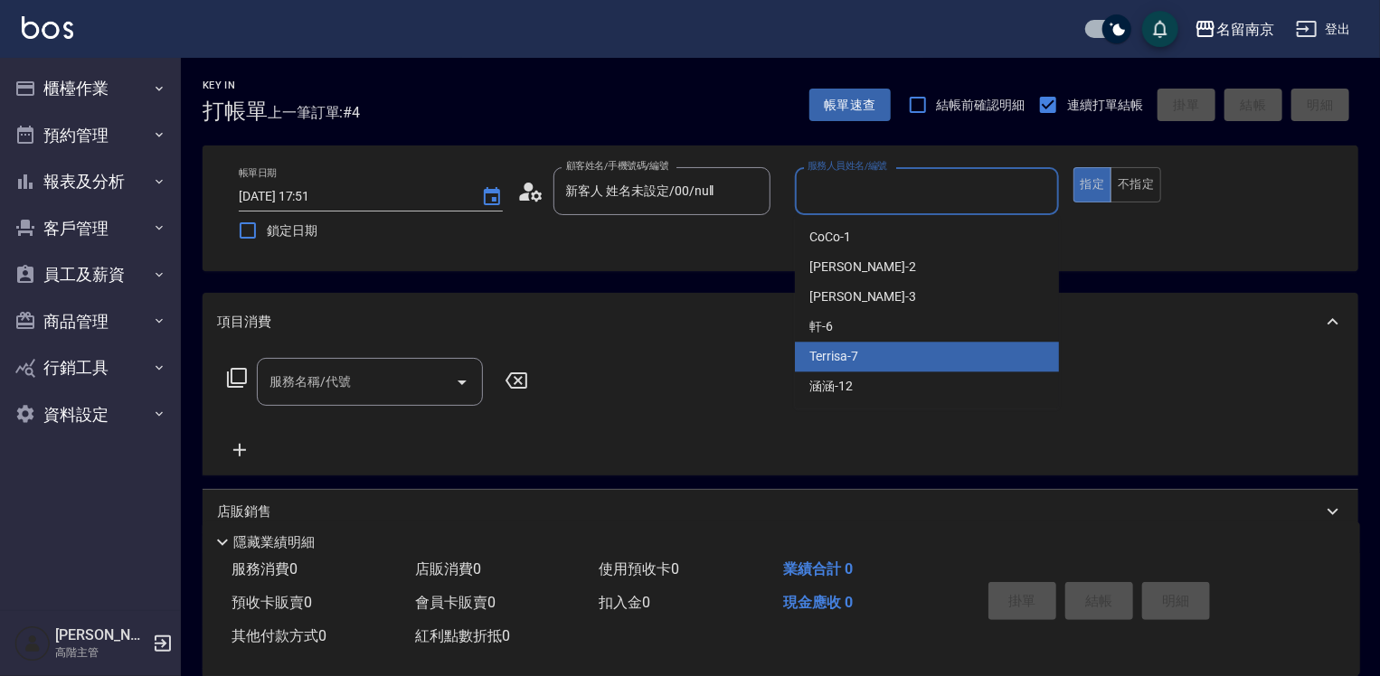
click at [845, 360] on span "Terrisa -7" at bounding box center [833, 356] width 49 height 19
type input "Terrisa-7"
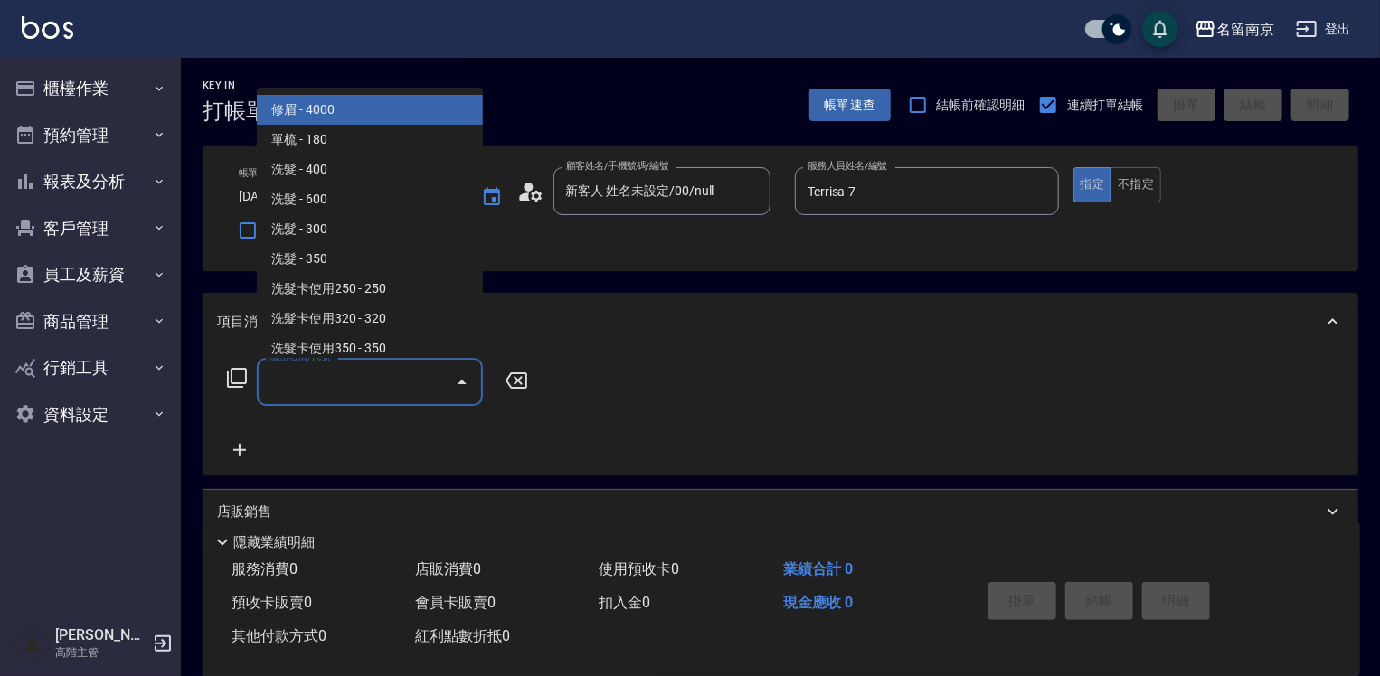
click at [357, 395] on input "服務名稱/代號" at bounding box center [356, 382] width 183 height 32
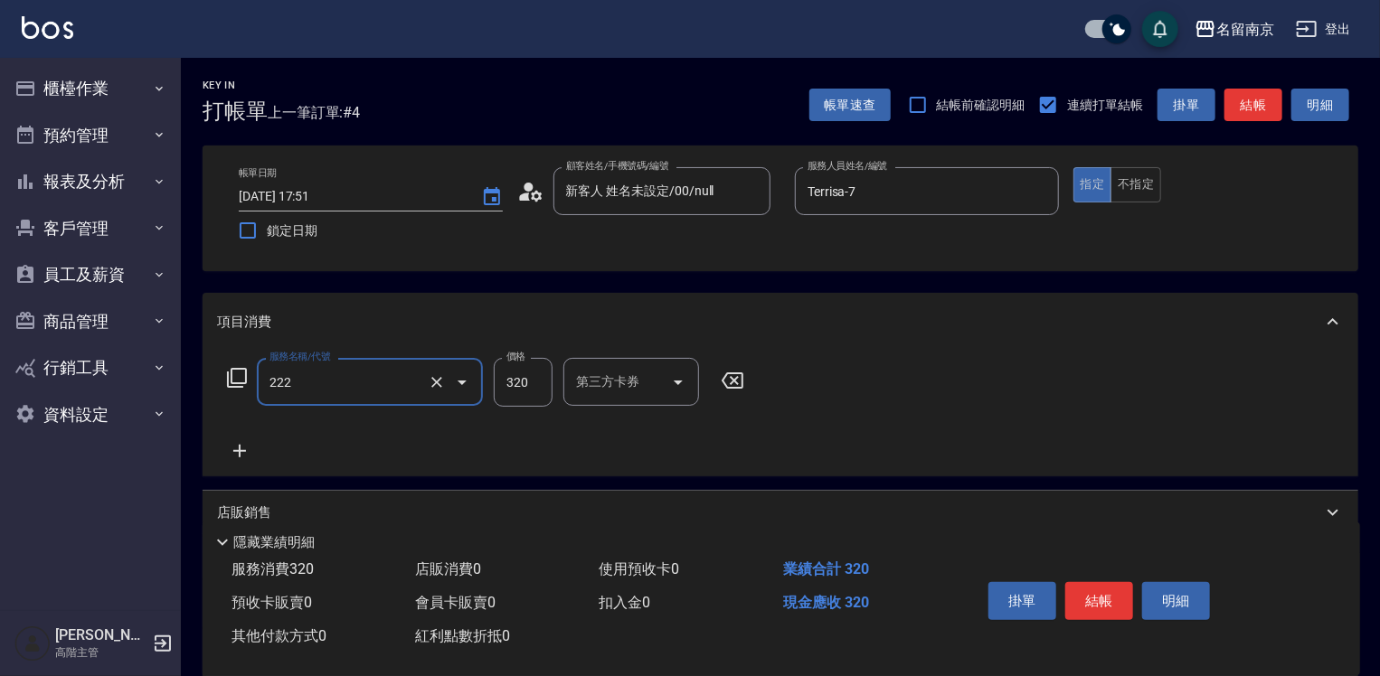
type input "洗髮卡使用320(222)"
type input "350"
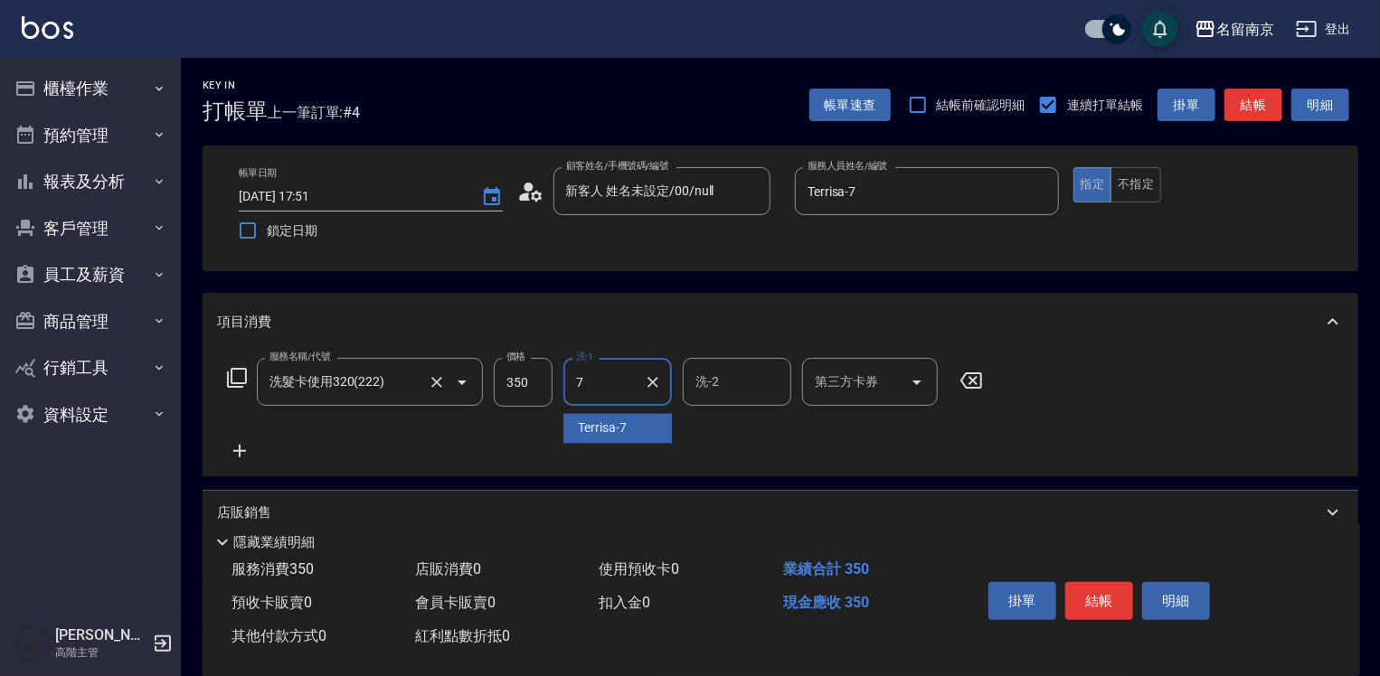
type input "Terrisa-7"
click at [908, 387] on icon "Open" at bounding box center [917, 383] width 22 height 22
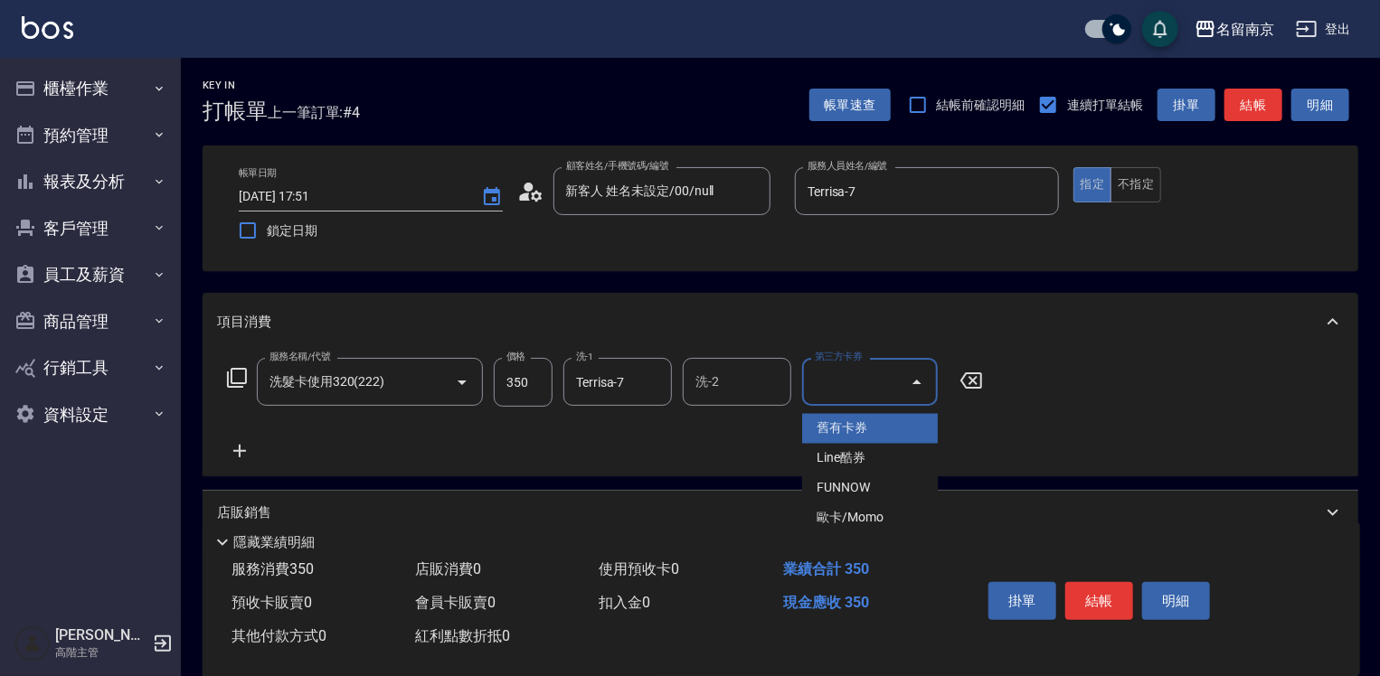
click at [864, 419] on span "舊有卡券" at bounding box center [870, 429] width 136 height 30
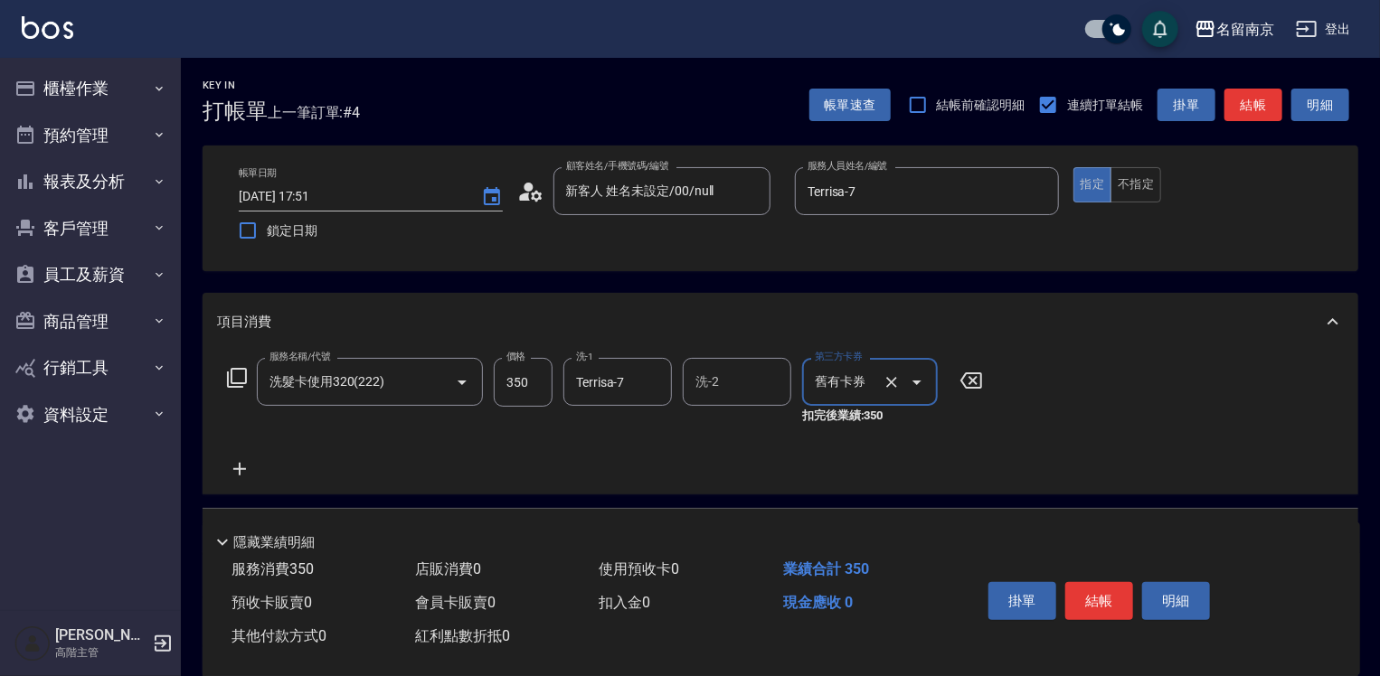
type input "舊有卡券"
click at [919, 584] on button "結帳" at bounding box center [1099, 601] width 68 height 38
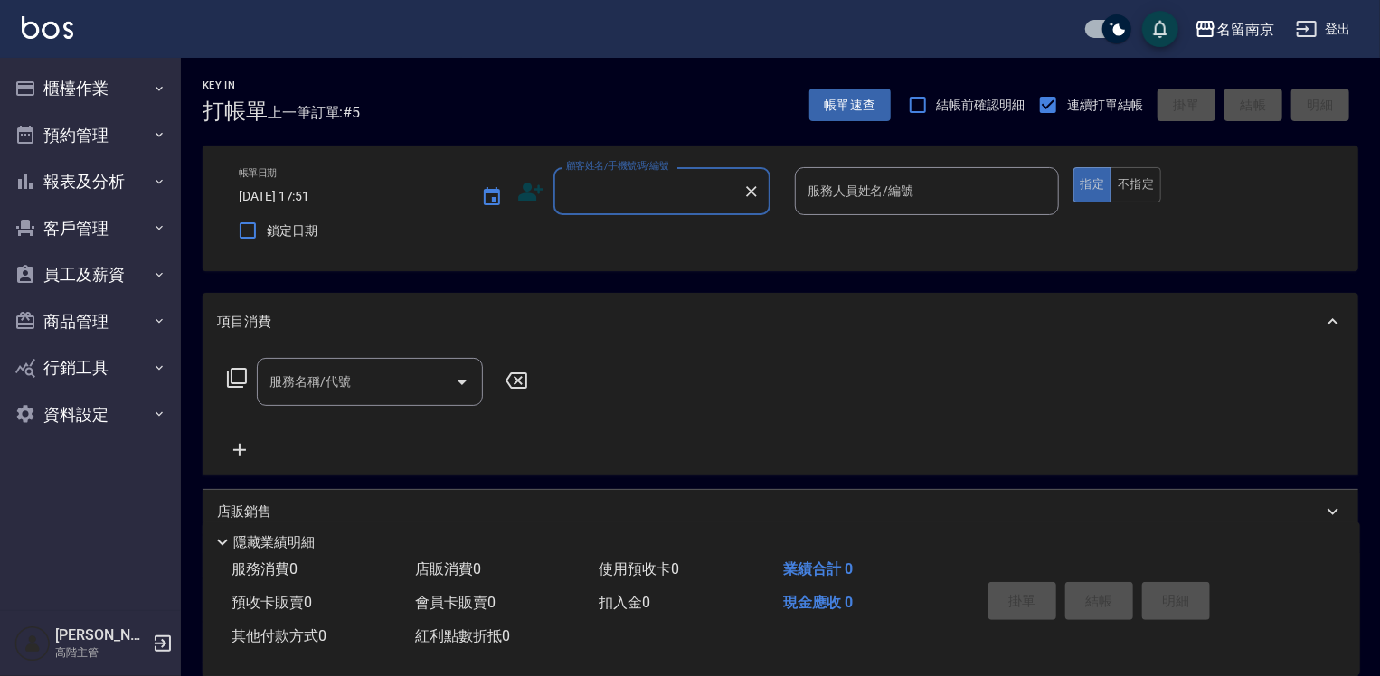
click at [614, 199] on input "顧客姓名/手機號碼/編號" at bounding box center [648, 191] width 174 height 32
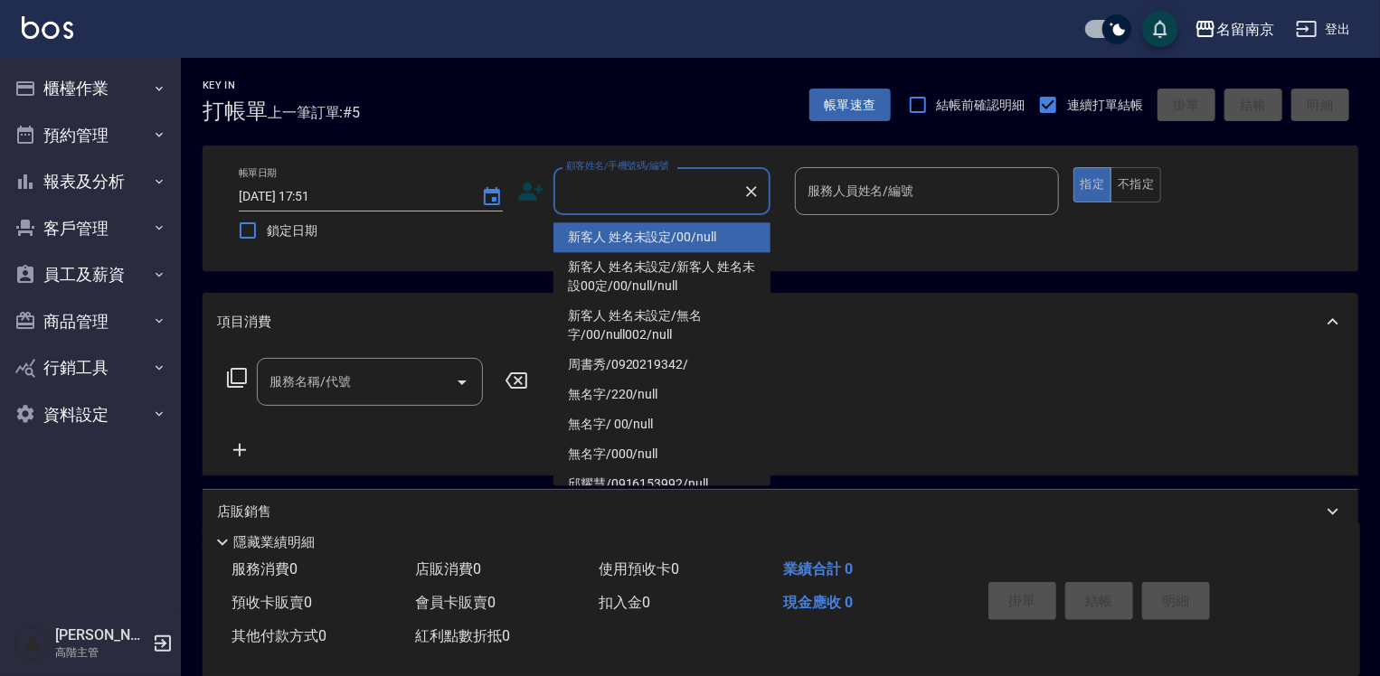
click at [619, 237] on li "新客人 姓名未設定/00/null" at bounding box center [661, 237] width 217 height 30
type input "新客人 姓名未設定/00/null"
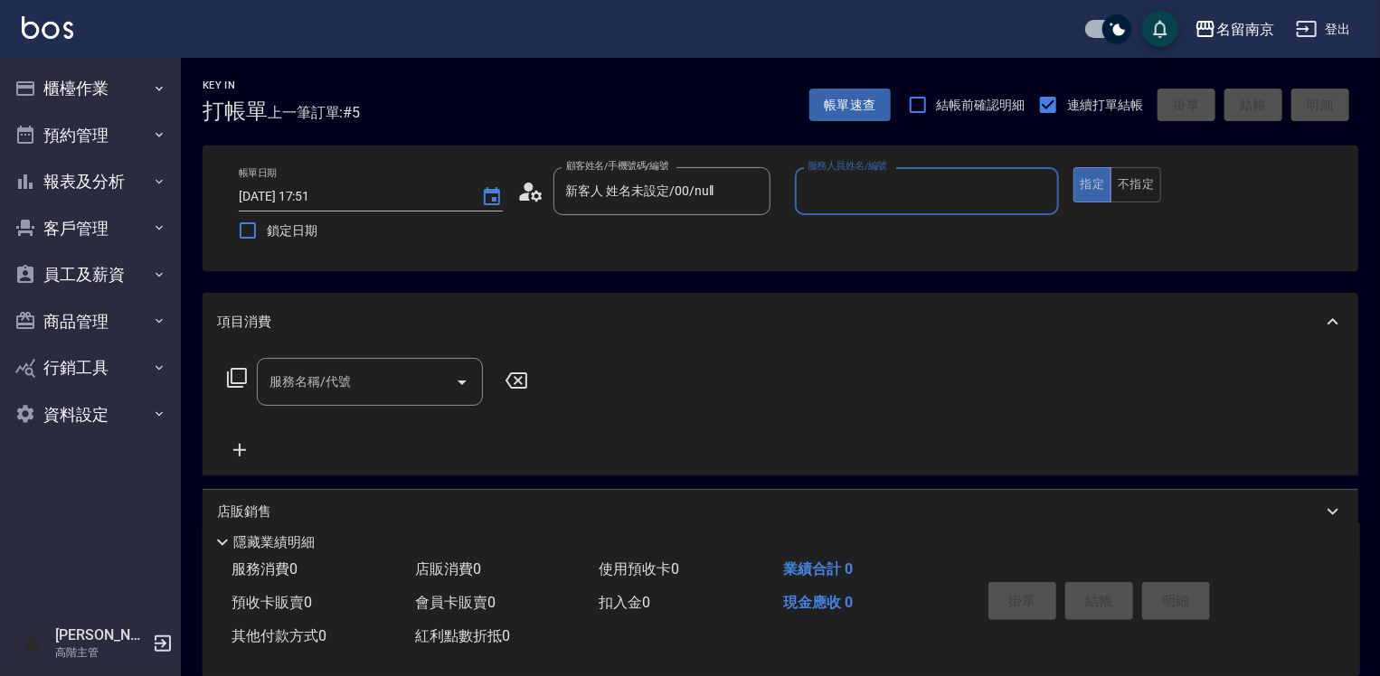
click at [815, 192] on input "服務人員姓名/編號" at bounding box center [927, 191] width 248 height 32
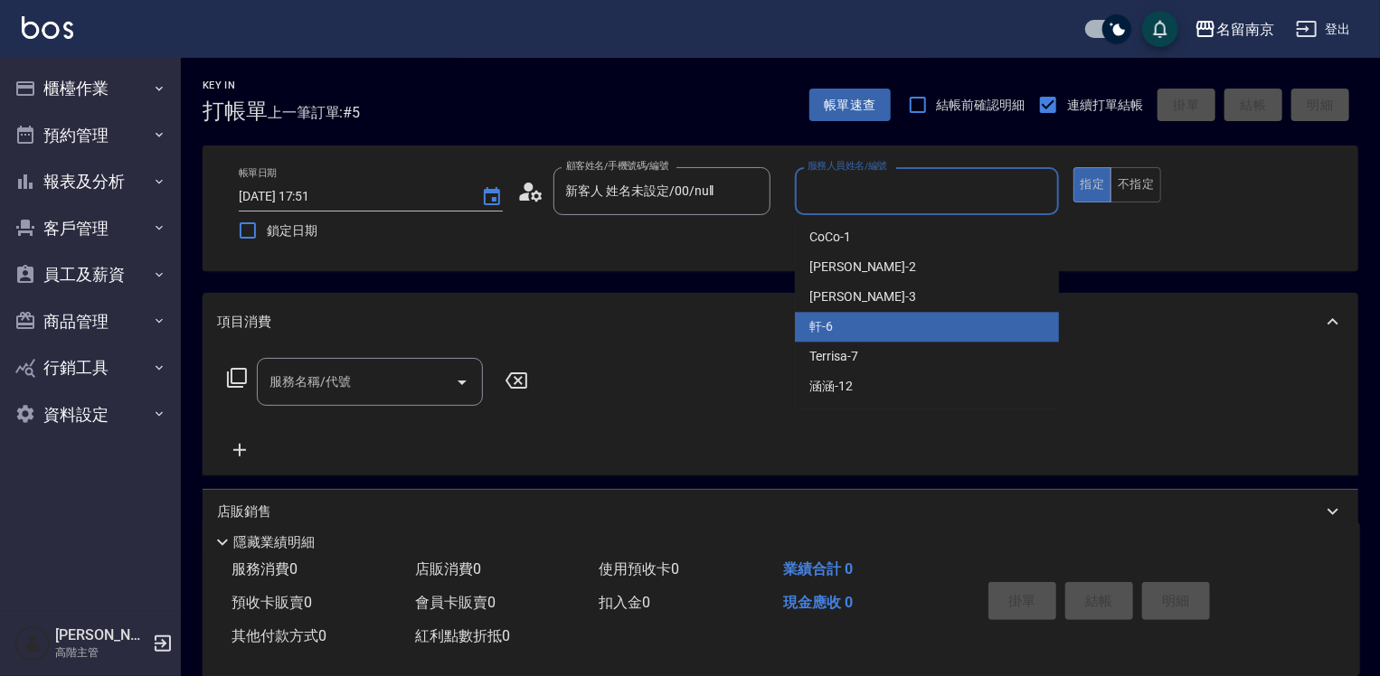
click at [850, 325] on div "軒 -6" at bounding box center [927, 327] width 264 height 30
type input "軒-6"
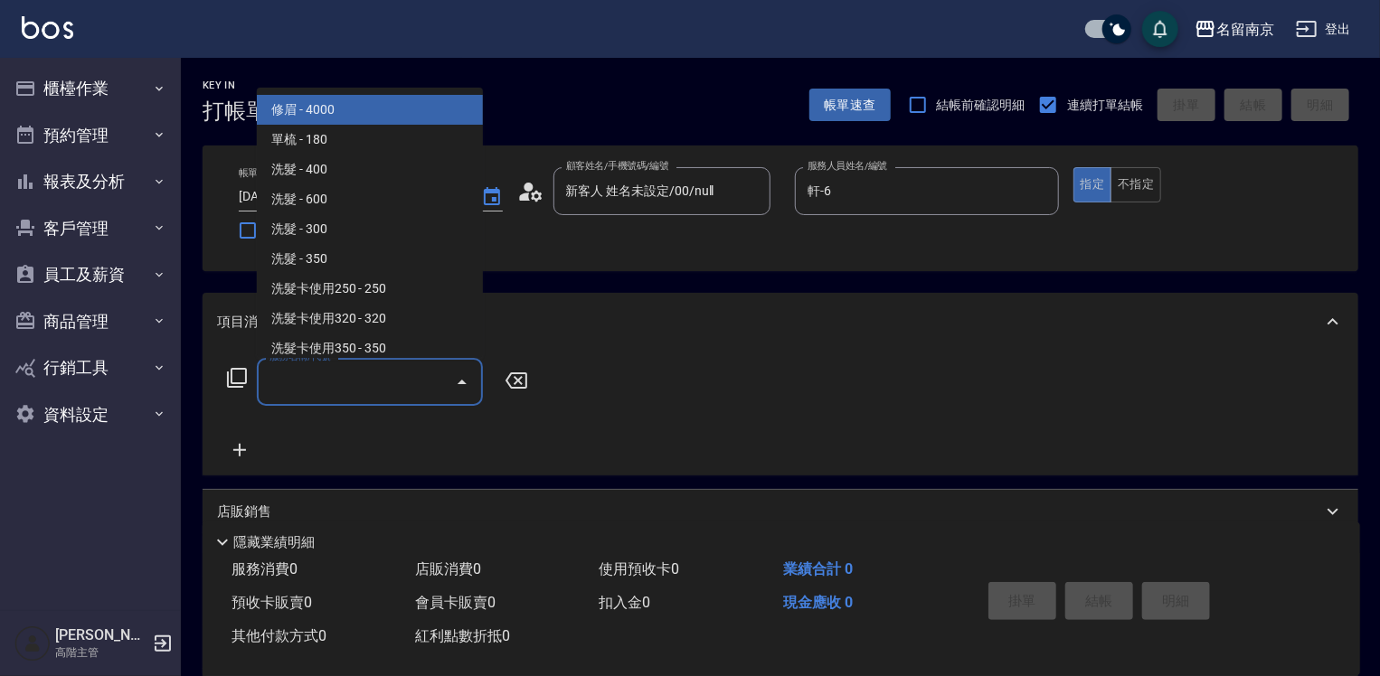
click at [327, 389] on input "服務名稱/代號" at bounding box center [356, 382] width 183 height 32
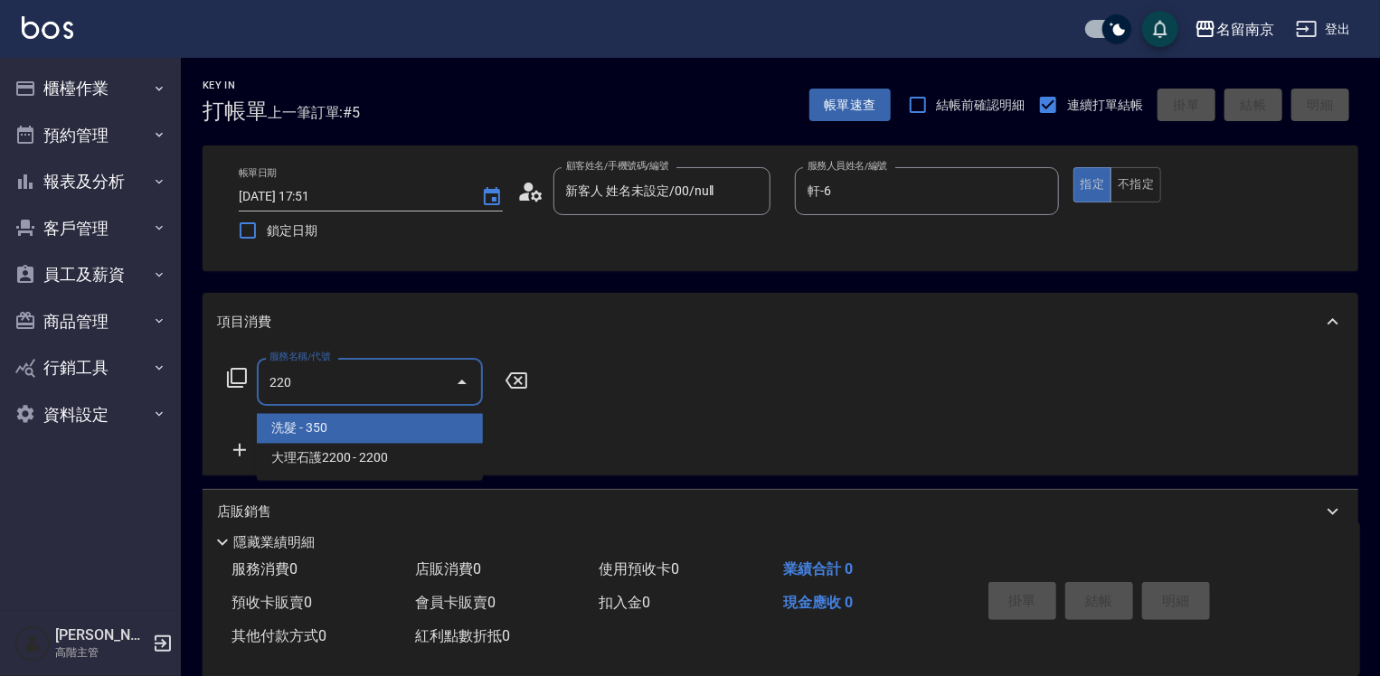
type input "洗髮(220)"
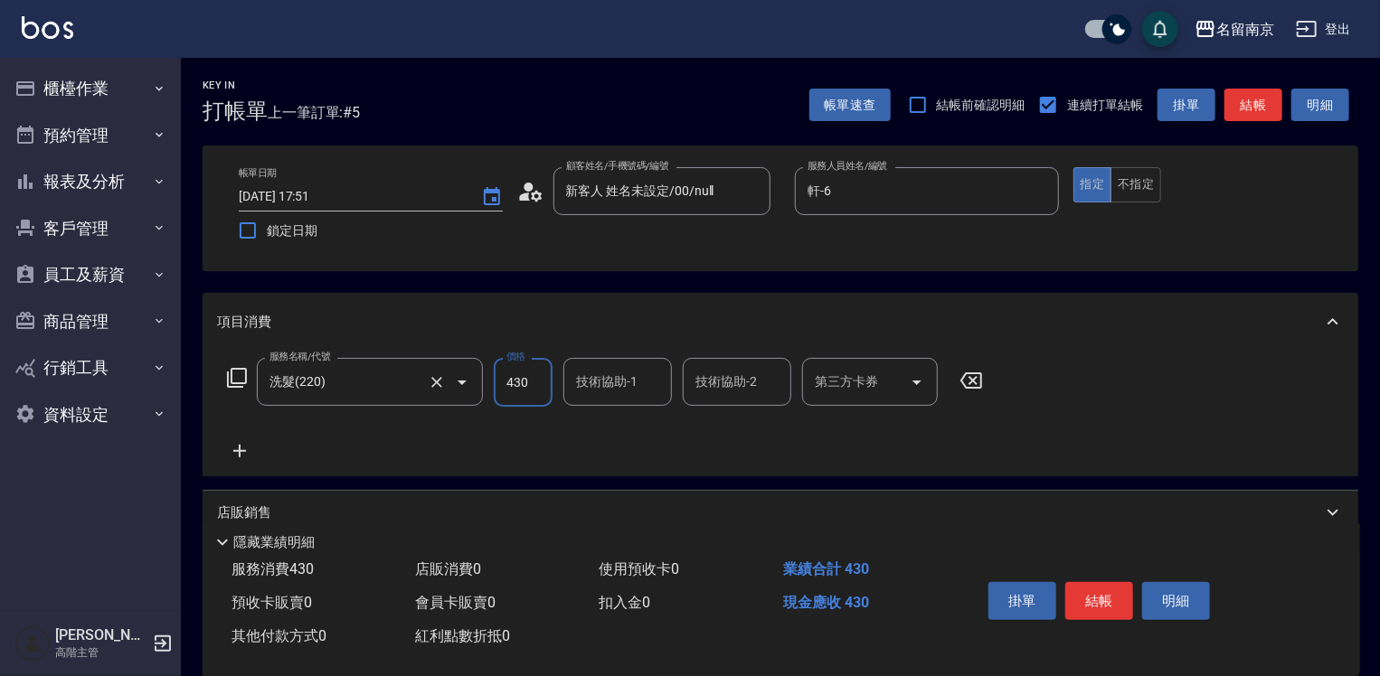
type input "430"
type input "軒-6"
click at [919, 584] on button "結帳" at bounding box center [1099, 601] width 68 height 38
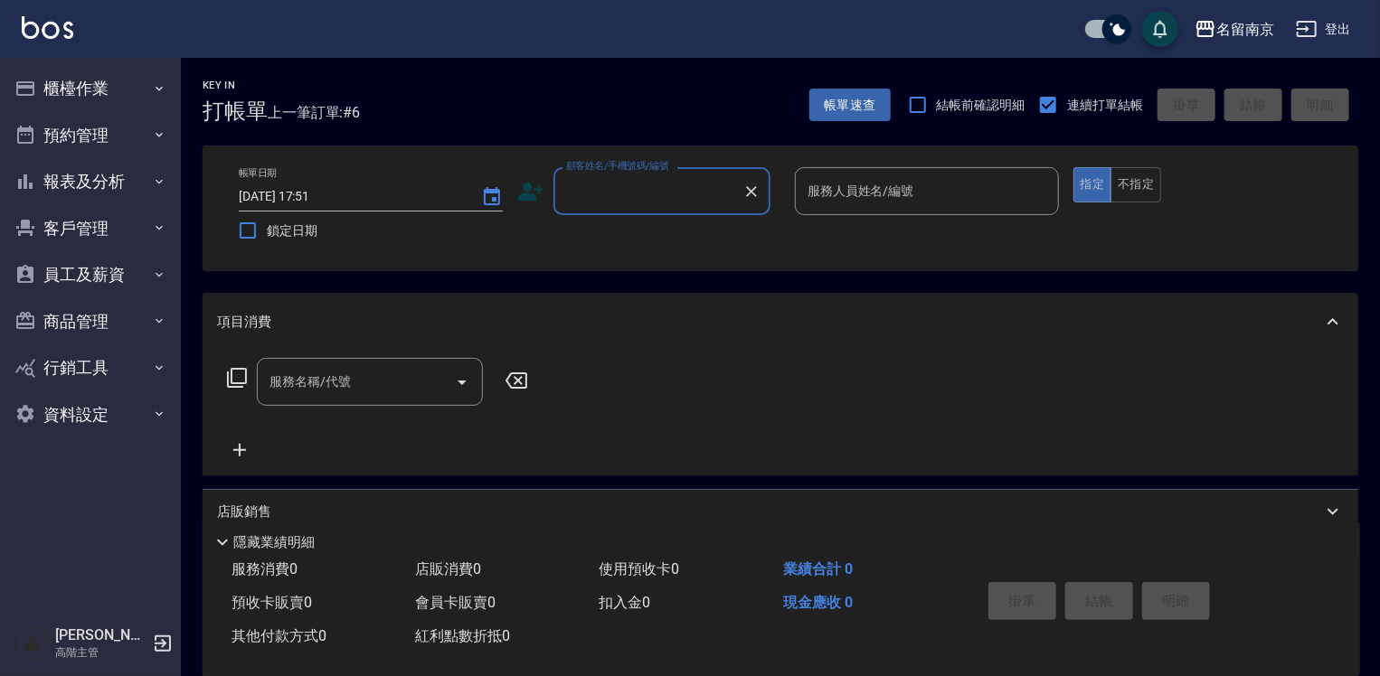
click at [600, 193] on input "顧客姓名/手機號碼/編號" at bounding box center [648, 191] width 174 height 32
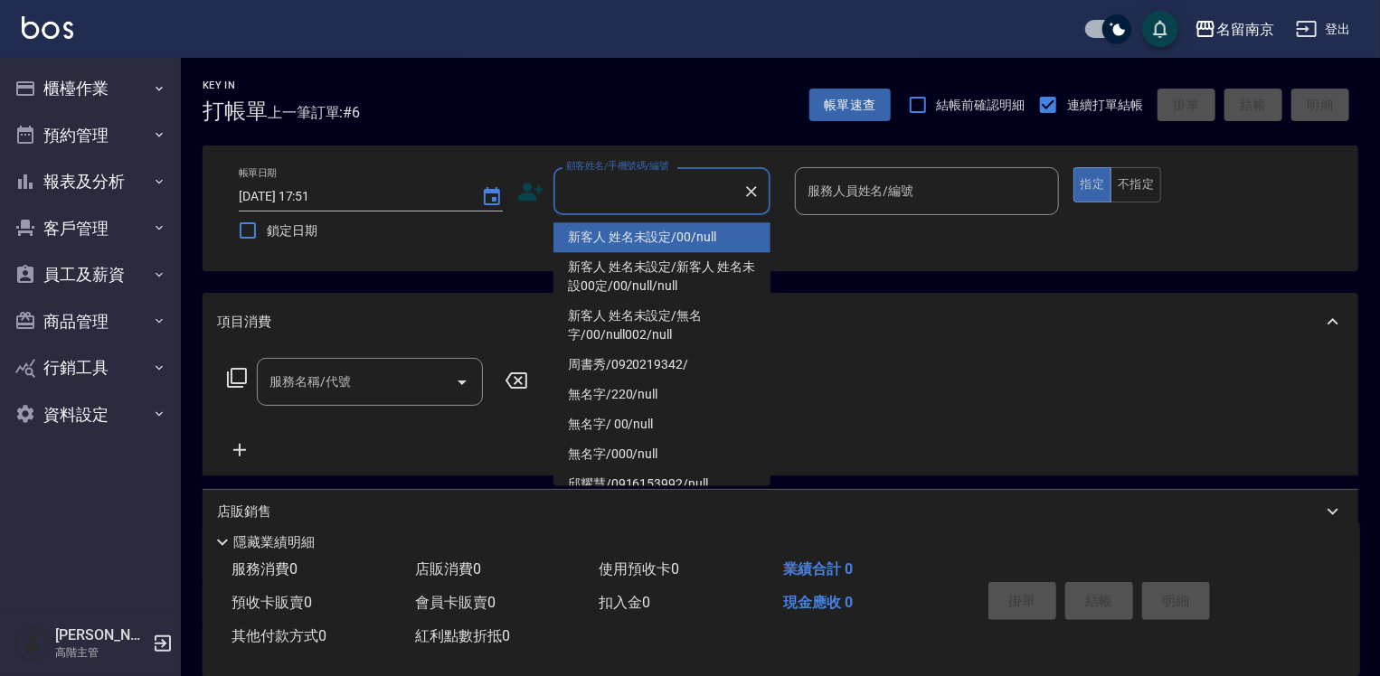
click at [609, 230] on li "新客人 姓名未設定/00/null" at bounding box center [661, 237] width 217 height 30
type input "新客人 姓名未設定/00/null"
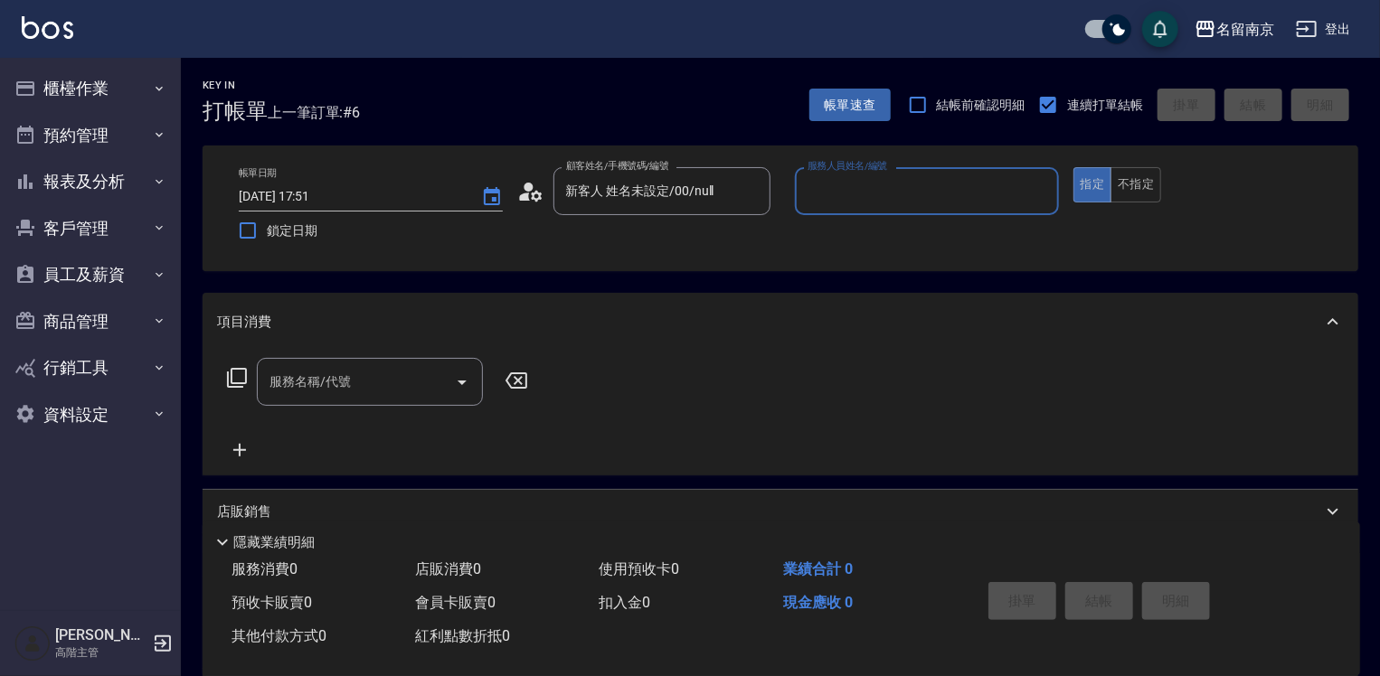
click at [850, 195] on input "服務人員姓名/編號" at bounding box center [927, 191] width 248 height 32
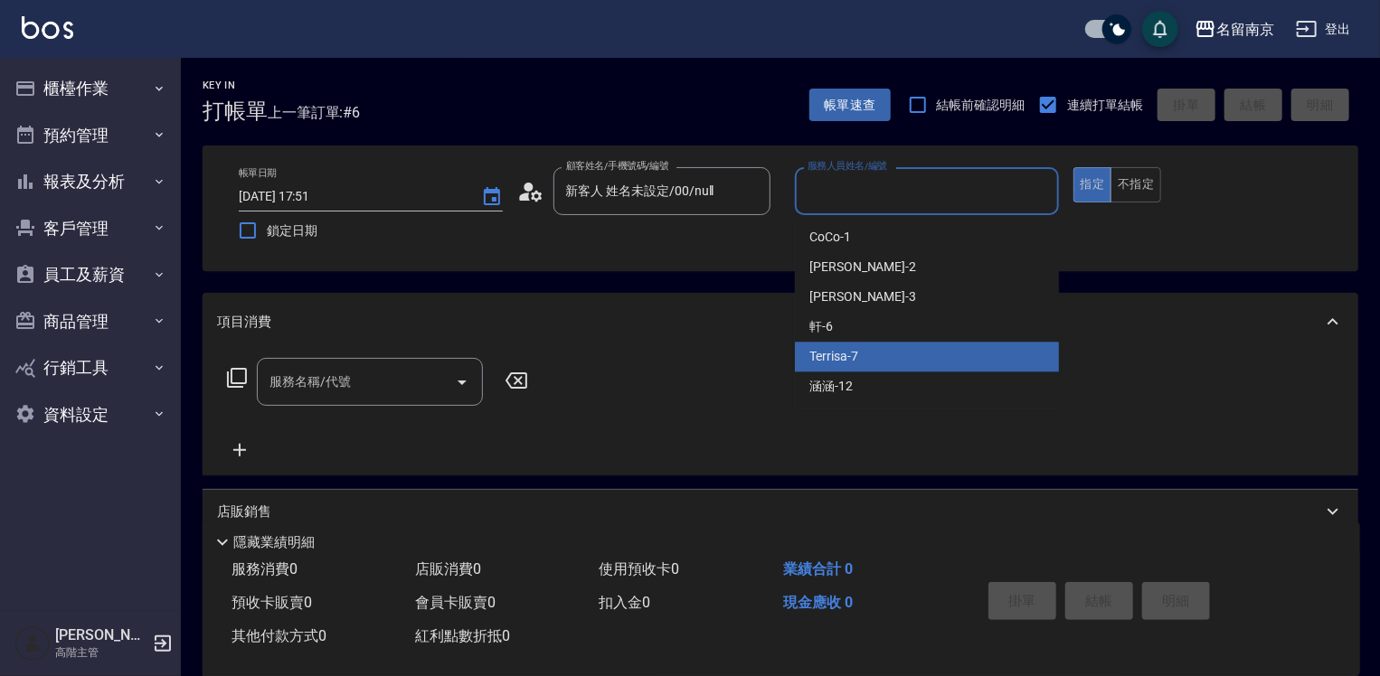
click at [861, 354] on div "Terrisa -7" at bounding box center [927, 357] width 264 height 30
type input "Terrisa-7"
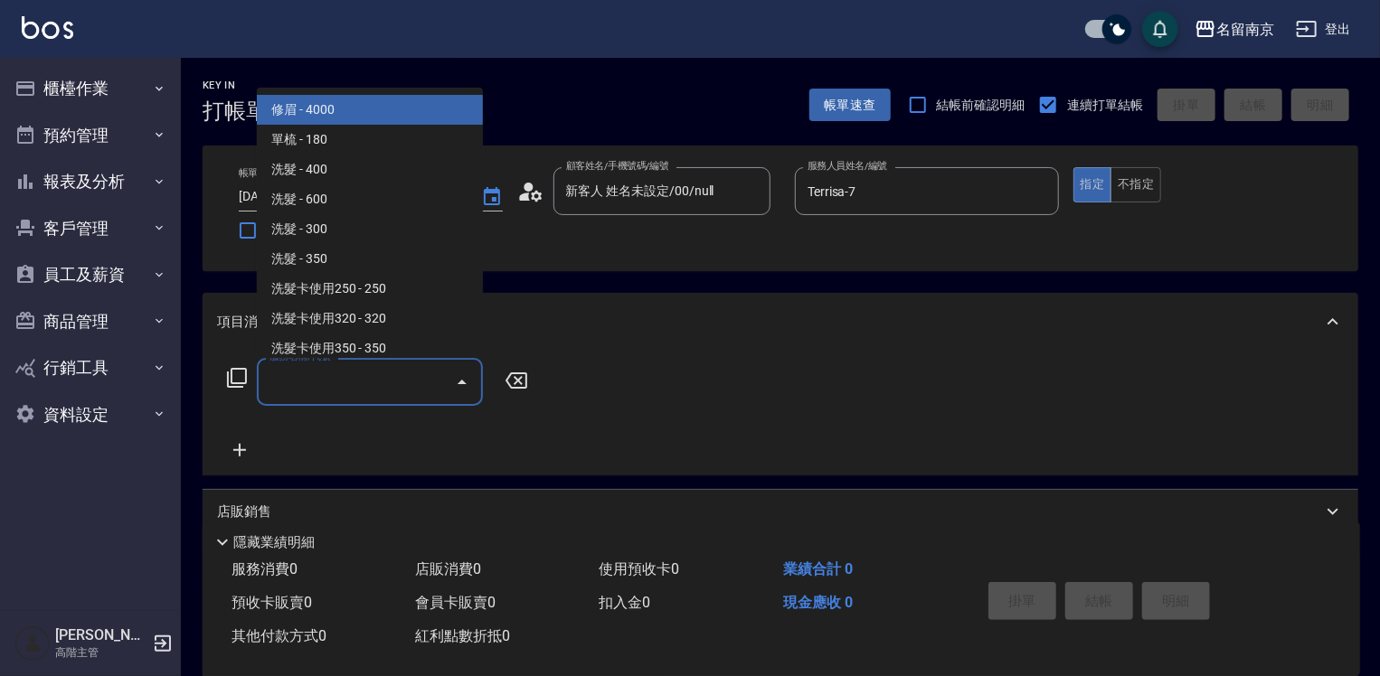
click at [351, 393] on input "服務名稱/代號" at bounding box center [356, 382] width 183 height 32
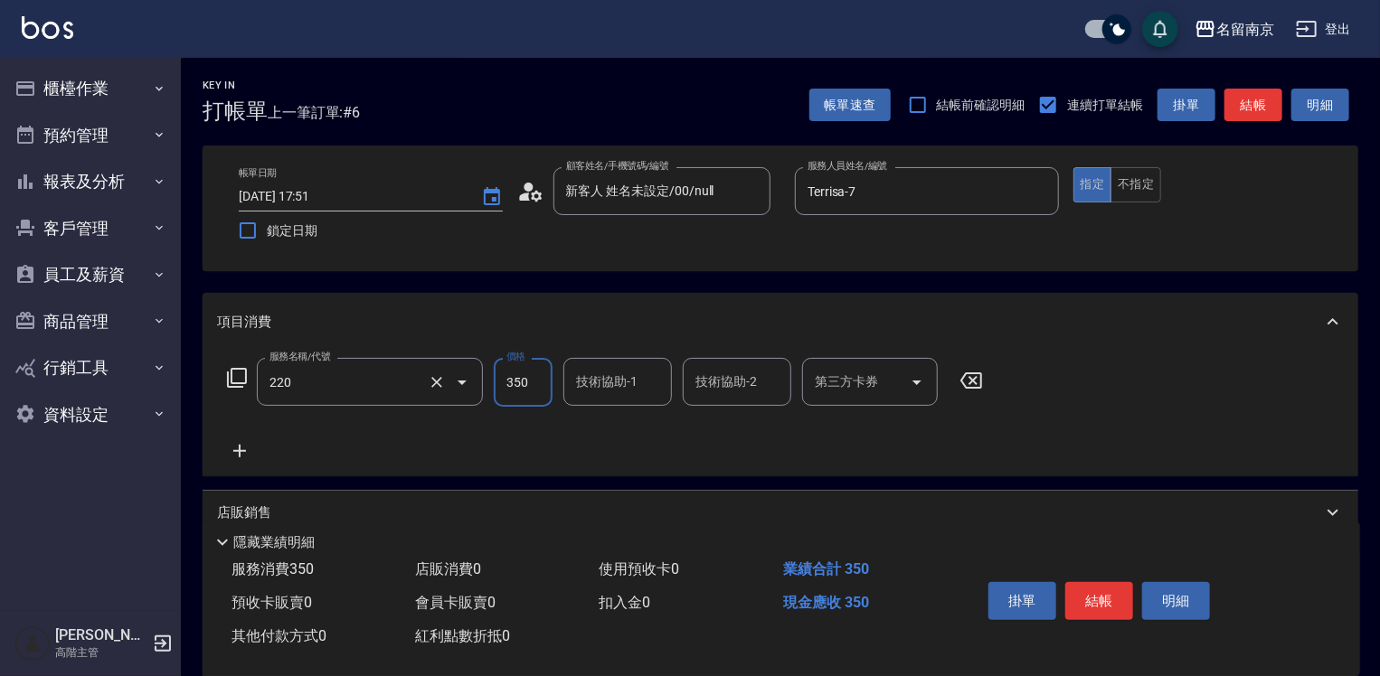
type input "洗髮(220)"
type input "Terrisa-7"
click at [919, 583] on button "結帳" at bounding box center [1099, 601] width 68 height 38
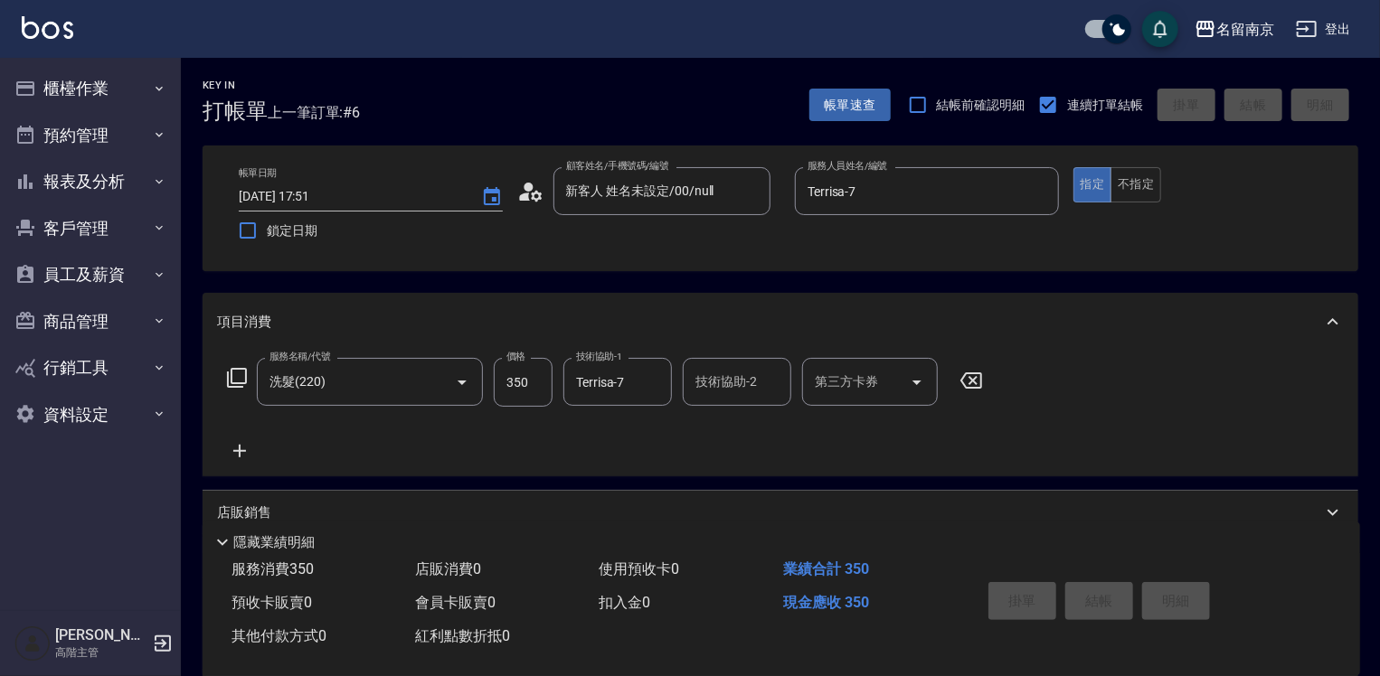
type input "[DATE] 17:52"
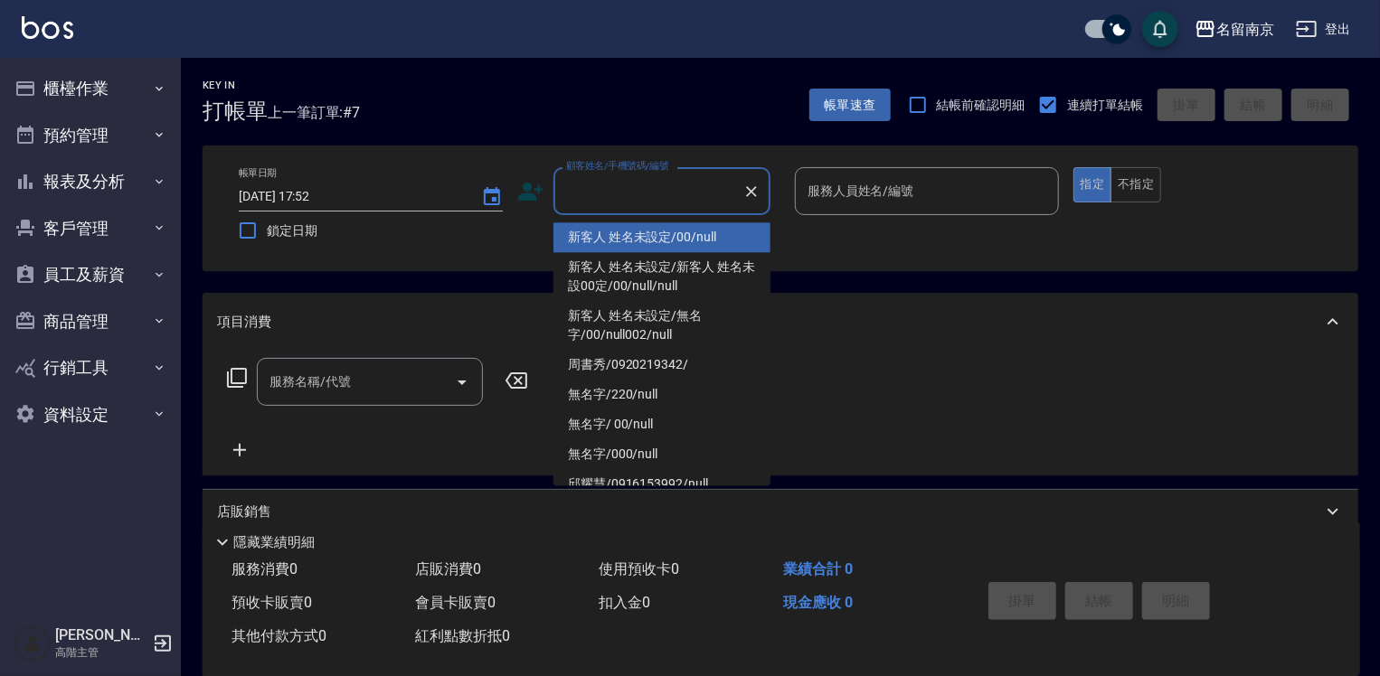
click at [673, 187] on input "顧客姓名/手機號碼/編號" at bounding box center [648, 191] width 174 height 32
drag, startPoint x: 673, startPoint y: 228, endPoint x: 831, endPoint y: 203, distance: 160.1
click at [673, 230] on li "新客人 姓名未設定/00/null" at bounding box center [661, 237] width 217 height 30
type input "新客人 姓名未設定/00/null"
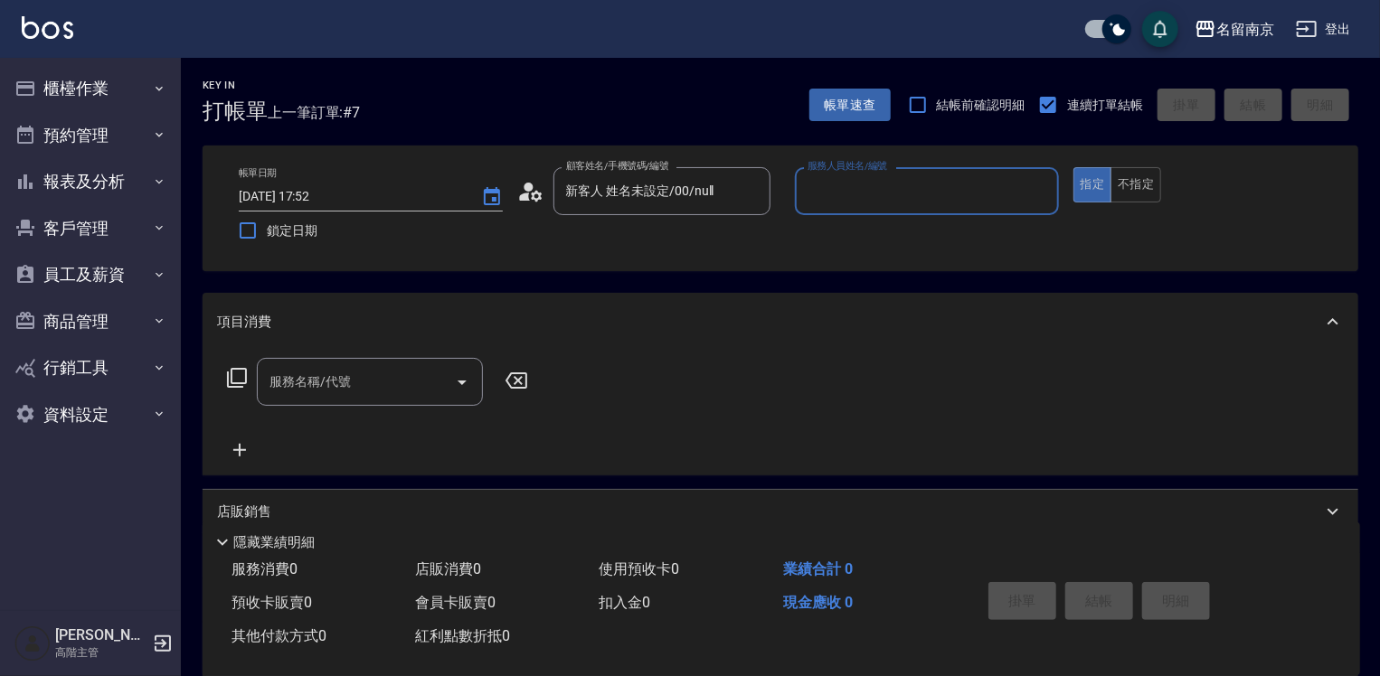
click at [846, 194] on input "服務人員姓名/編號" at bounding box center [927, 191] width 248 height 32
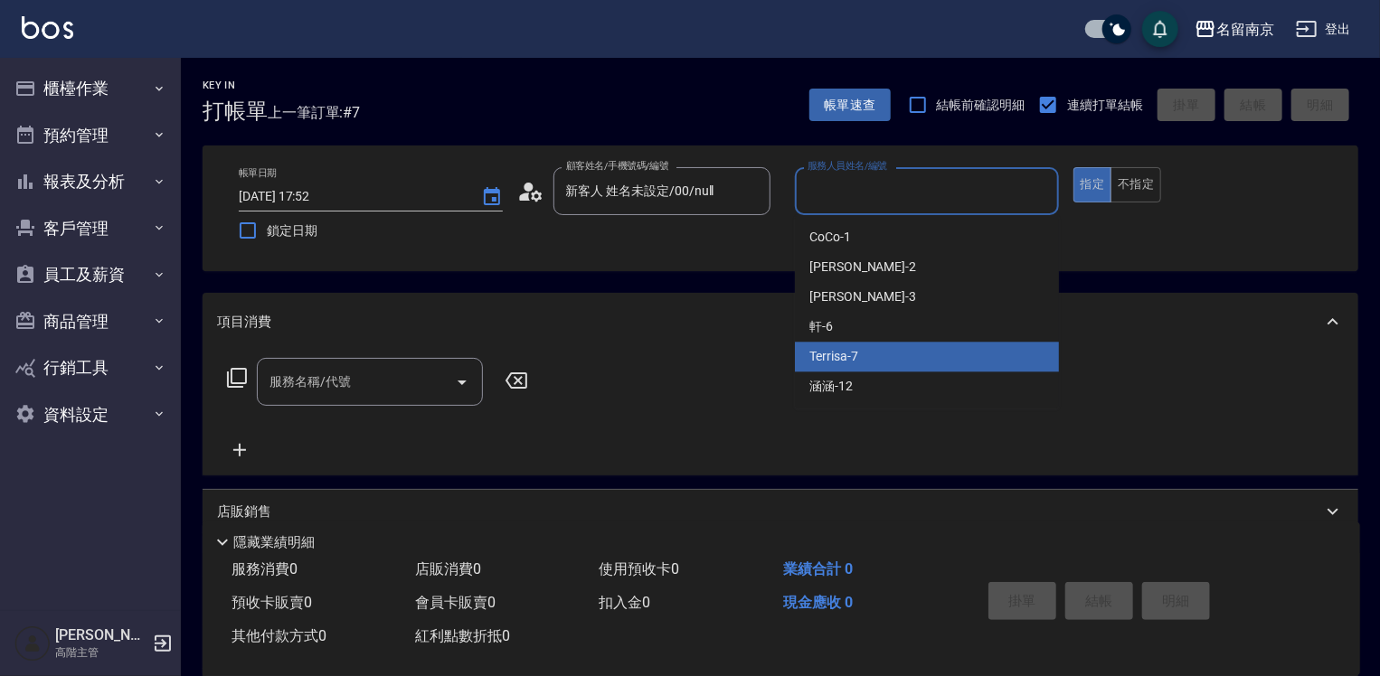
click at [847, 366] on div "Terrisa -7" at bounding box center [927, 357] width 264 height 30
type input "Terrisa-7"
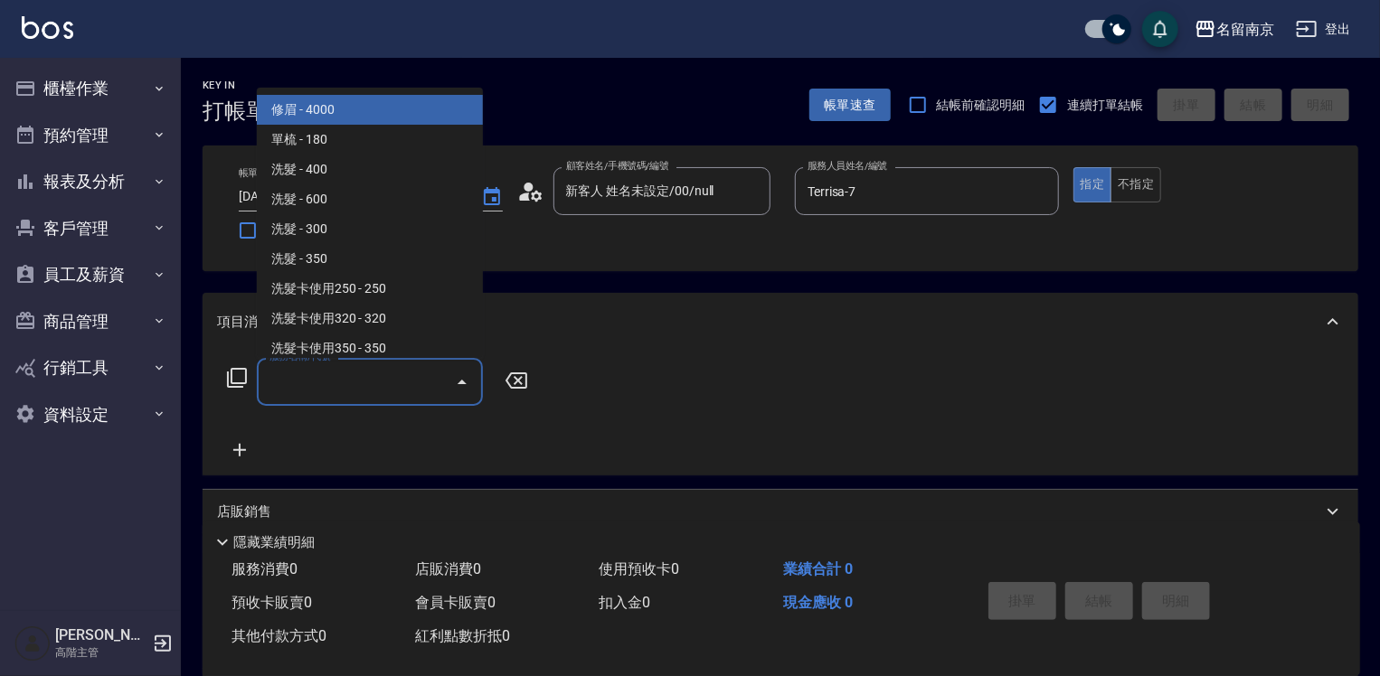
click at [381, 393] on input "服務名稱/代號" at bounding box center [356, 382] width 183 height 32
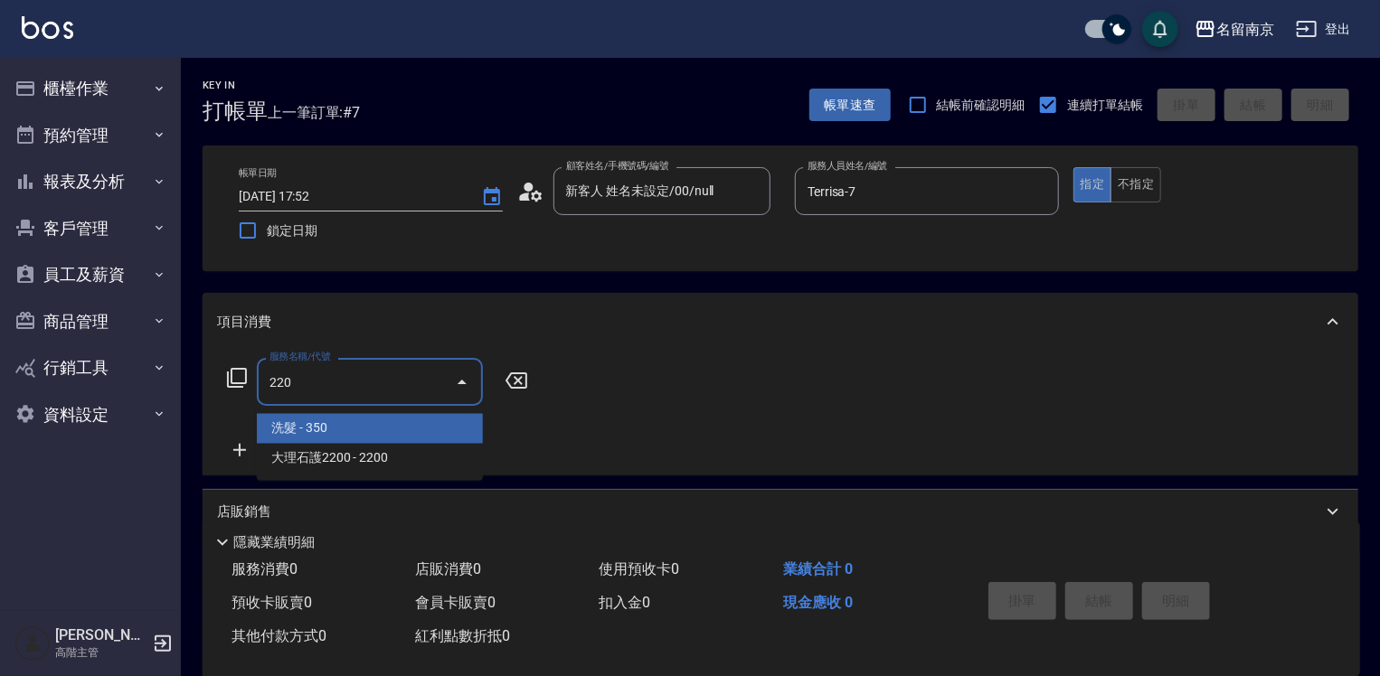
type input "洗髮(220)"
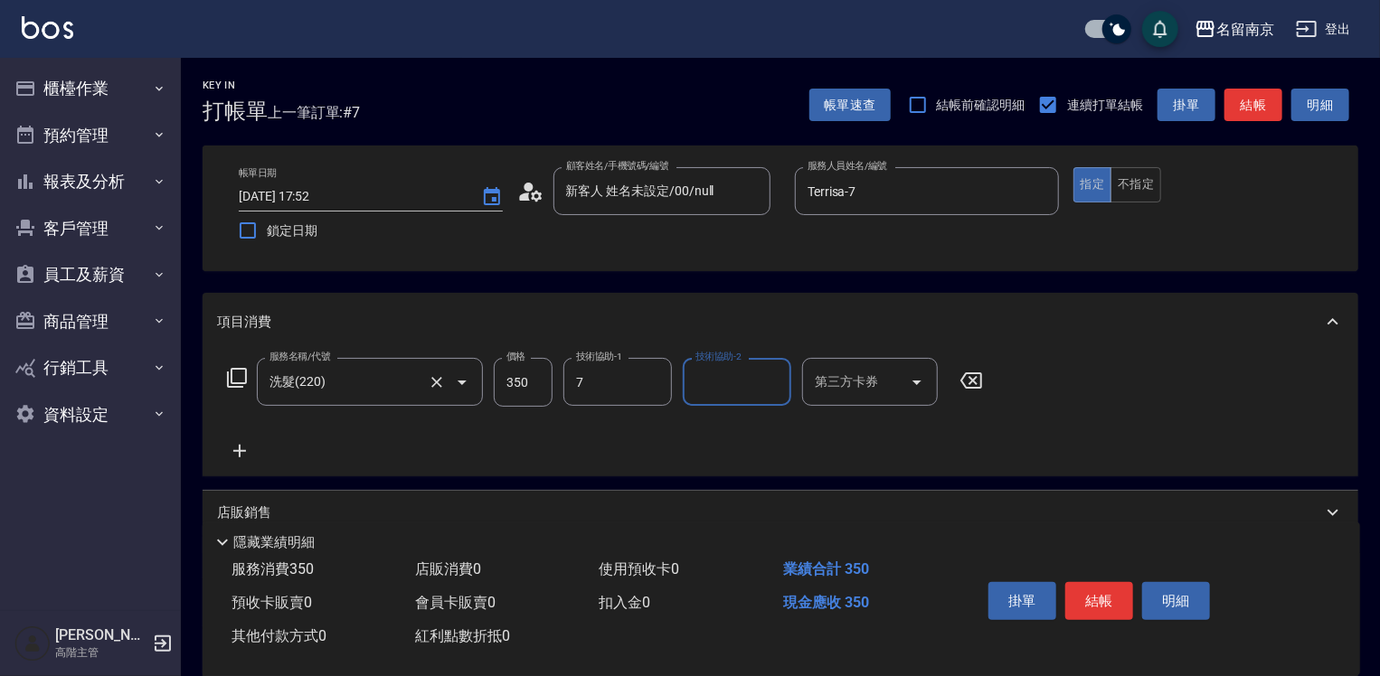
type input "Terrisa-7"
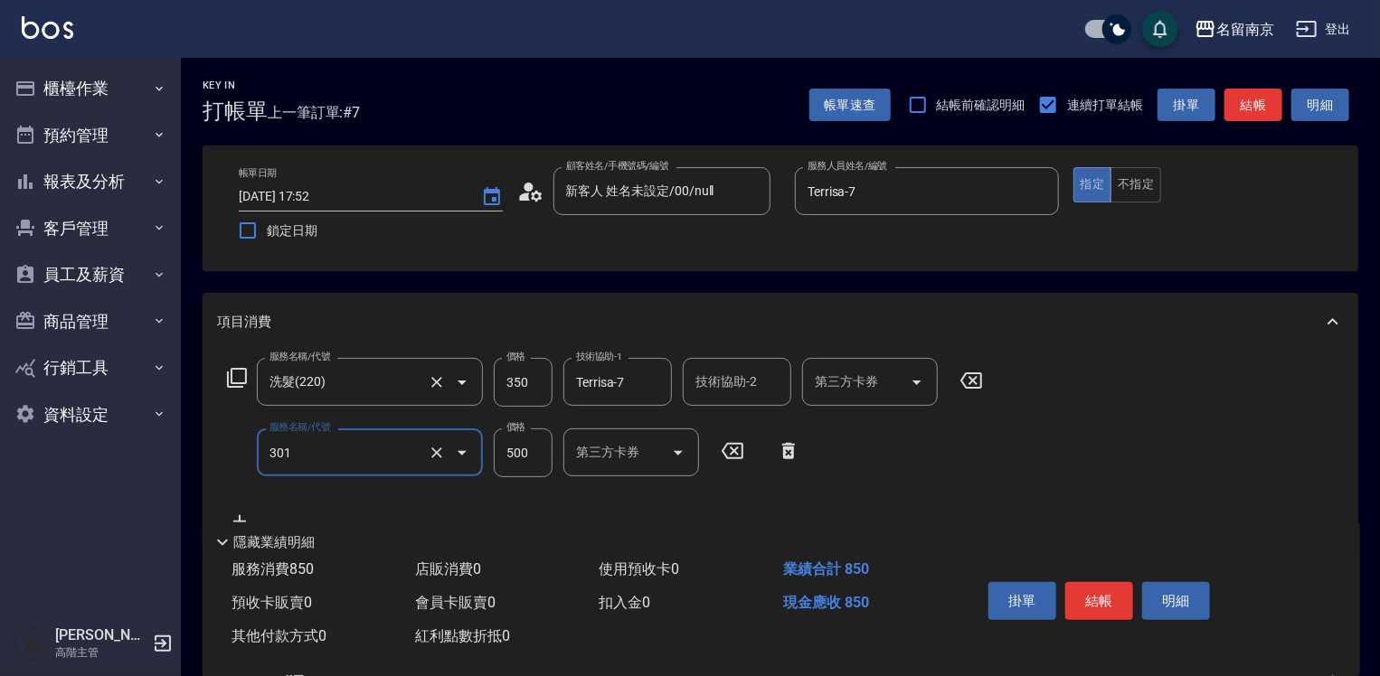
type input "剪髮(301)"
type input "650"
click at [919, 584] on button "結帳" at bounding box center [1099, 601] width 68 height 38
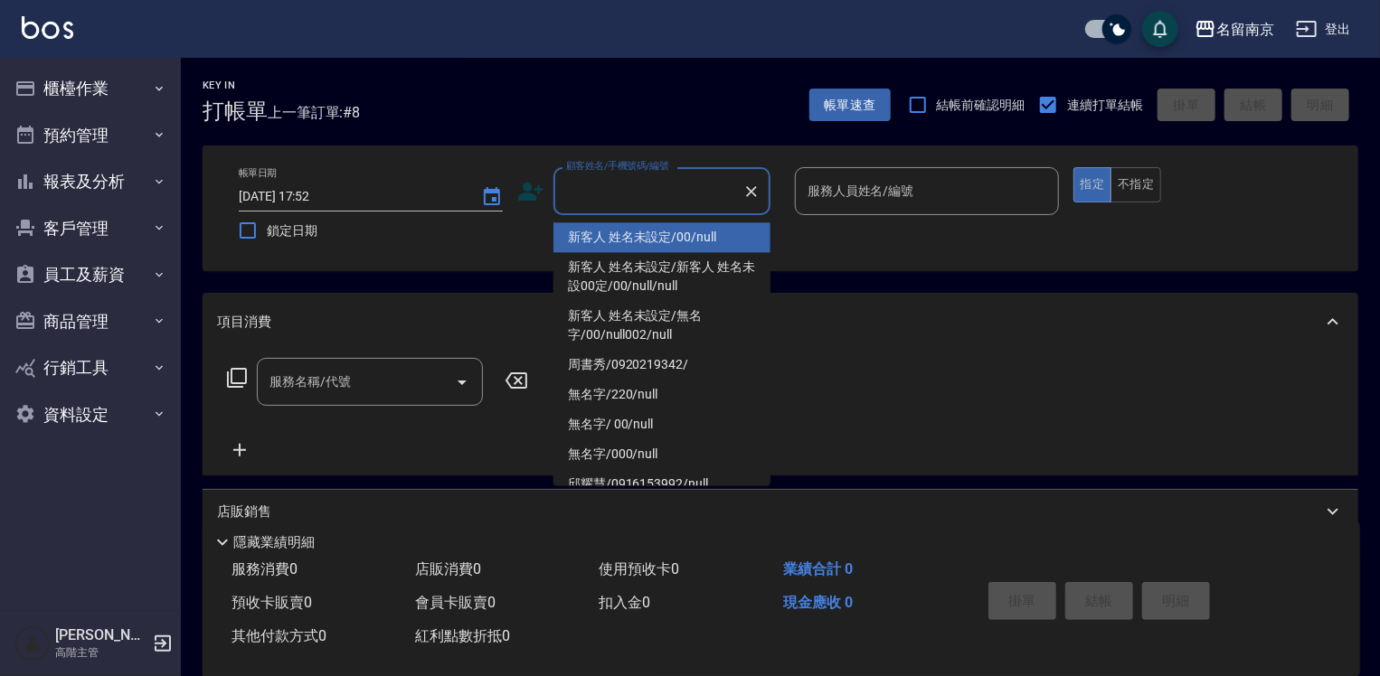
click at [645, 198] on input "顧客姓名/手機號碼/編號" at bounding box center [648, 191] width 174 height 32
click at [651, 239] on li "新客人 姓名未設定/00/null" at bounding box center [661, 237] width 217 height 30
type input "新客人 姓名未設定/00/null"
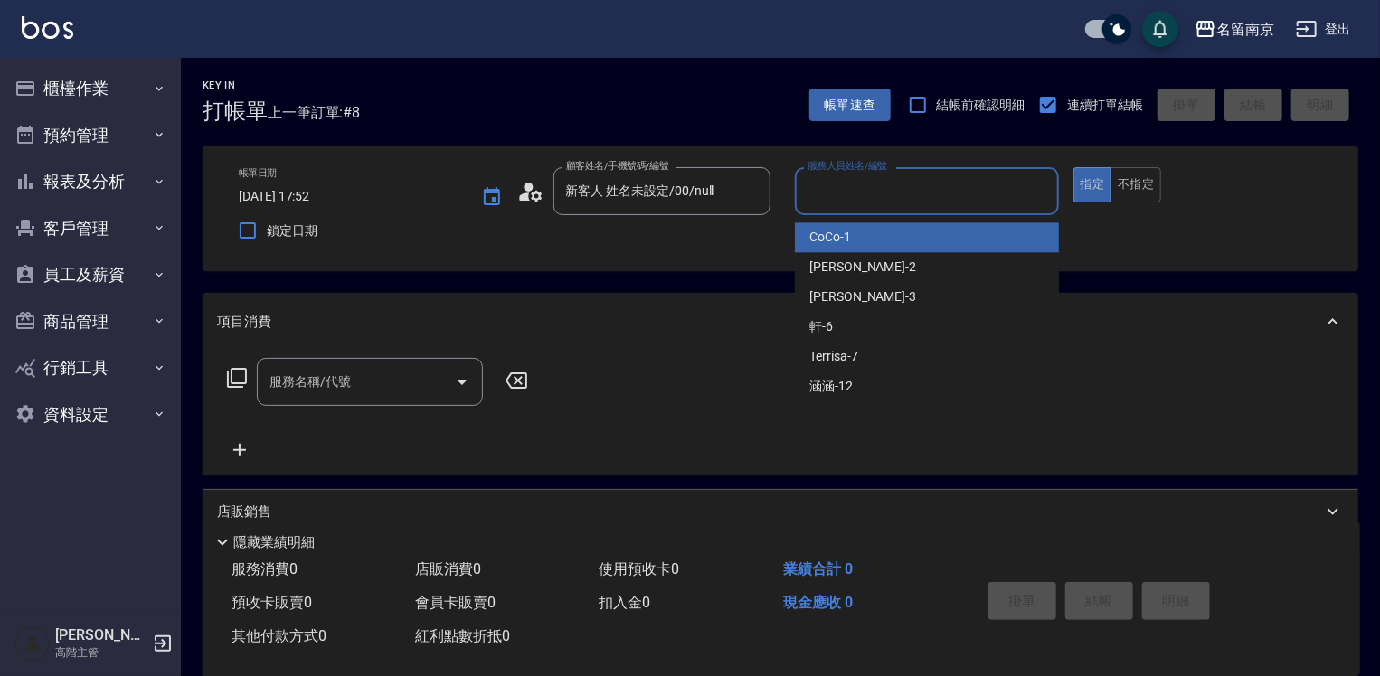
click at [828, 190] on input "服務人員姓名/編號" at bounding box center [927, 191] width 248 height 32
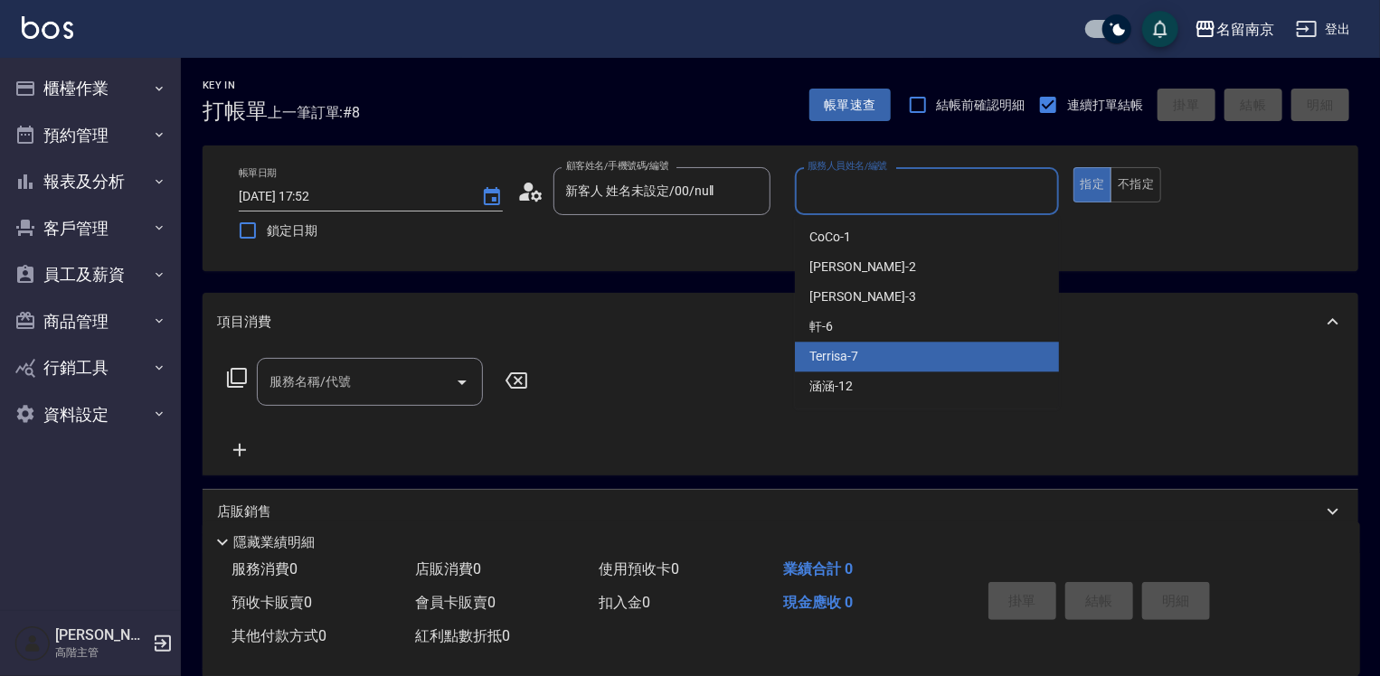
drag, startPoint x: 863, startPoint y: 353, endPoint x: 828, endPoint y: 354, distance: 35.3
click at [863, 353] on div "Terrisa -7" at bounding box center [927, 357] width 264 height 30
type input "Terrisa-7"
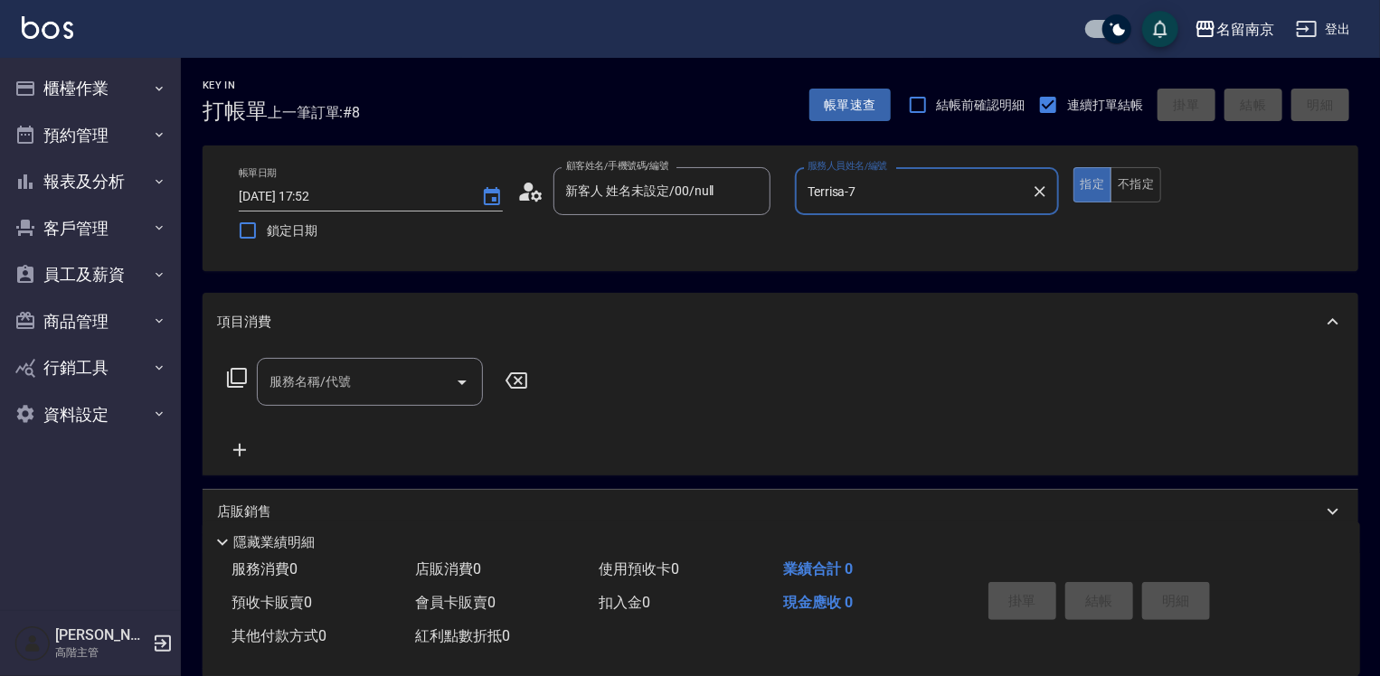
click at [296, 383] on input "服務名稱/代號" at bounding box center [356, 382] width 183 height 32
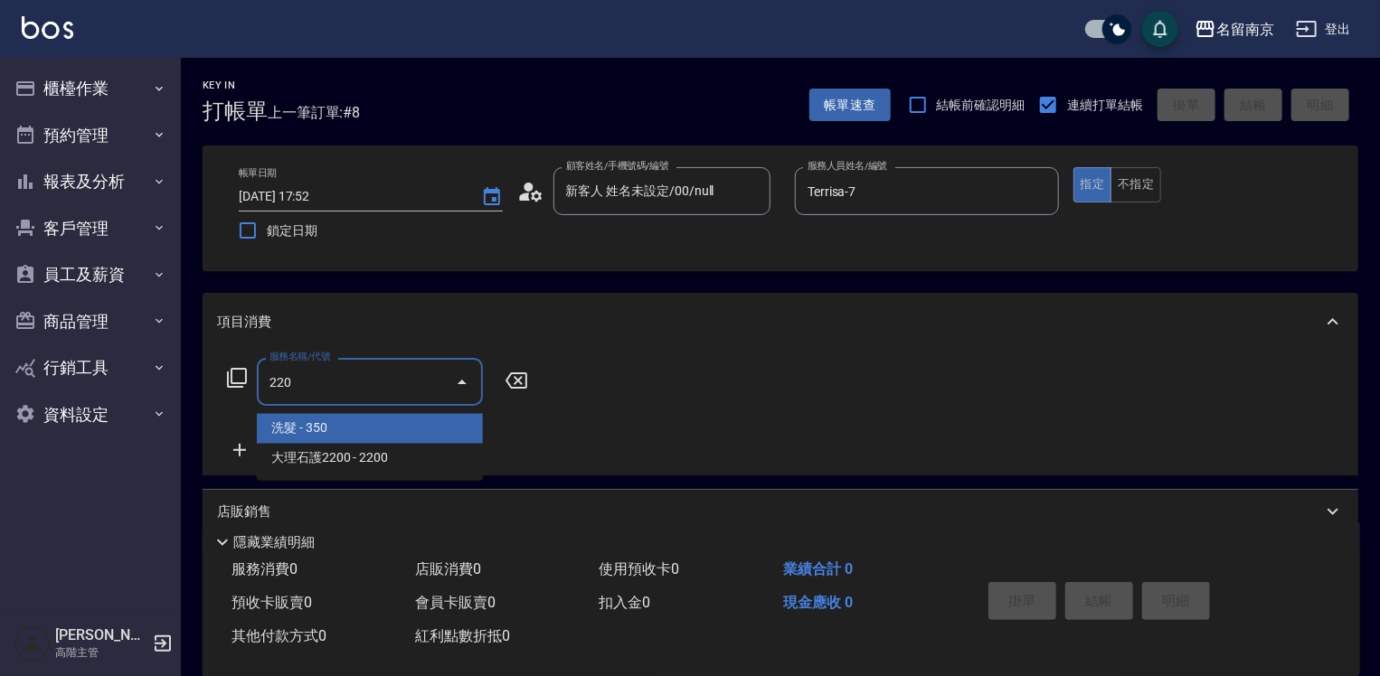
type input "洗髮(220)"
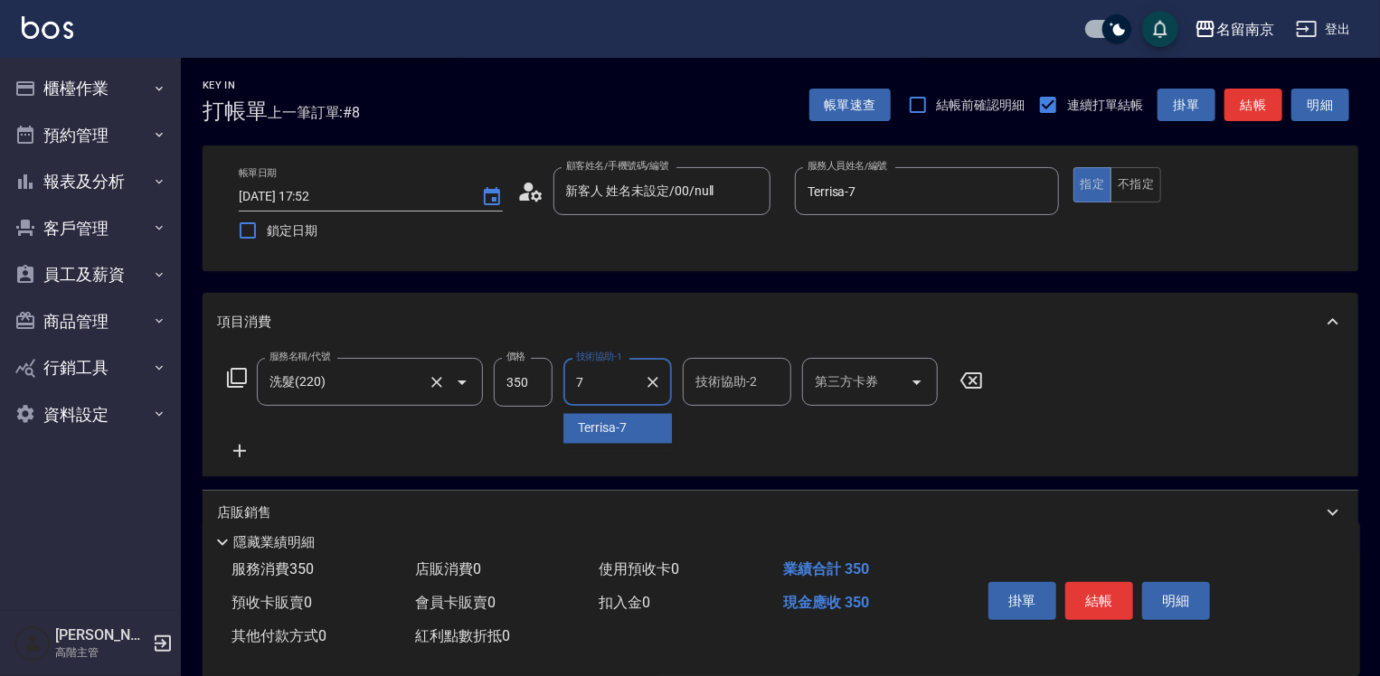
type input "Terrisa-7"
click at [919, 584] on button "結帳" at bounding box center [1099, 601] width 68 height 38
